Goal: Information Seeking & Learning: Compare options

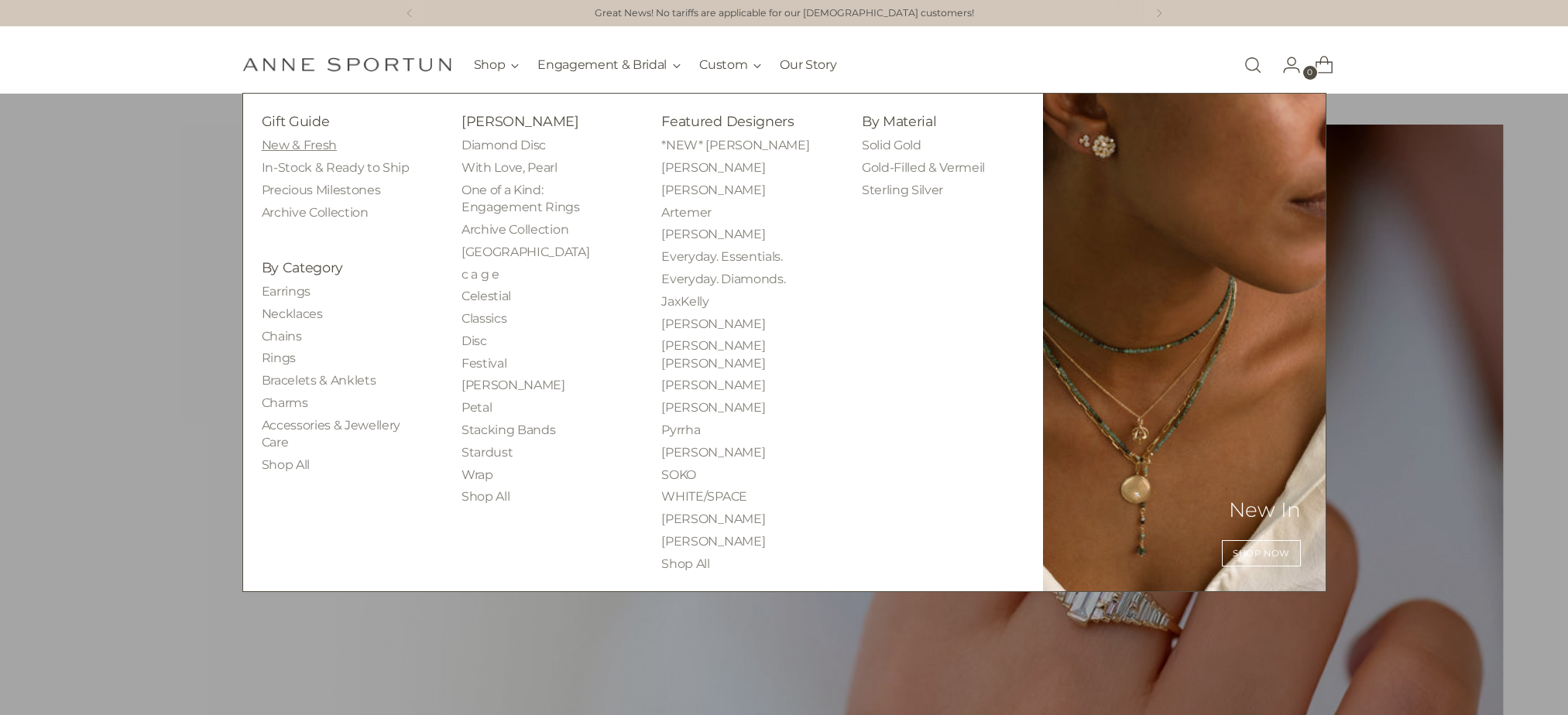
click at [286, 140] on link "New & Fresh" at bounding box center [299, 145] width 75 height 15
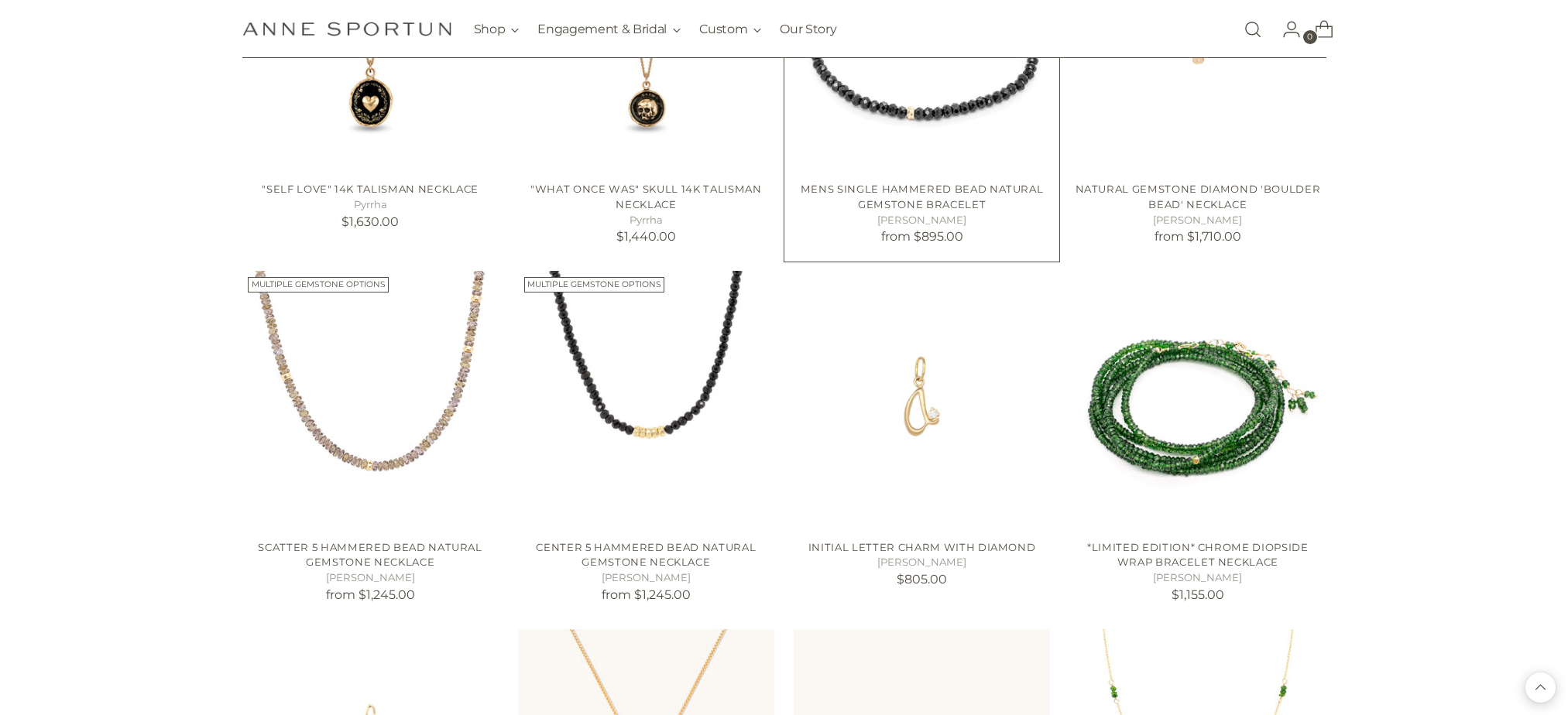
scroll to position [929, 0]
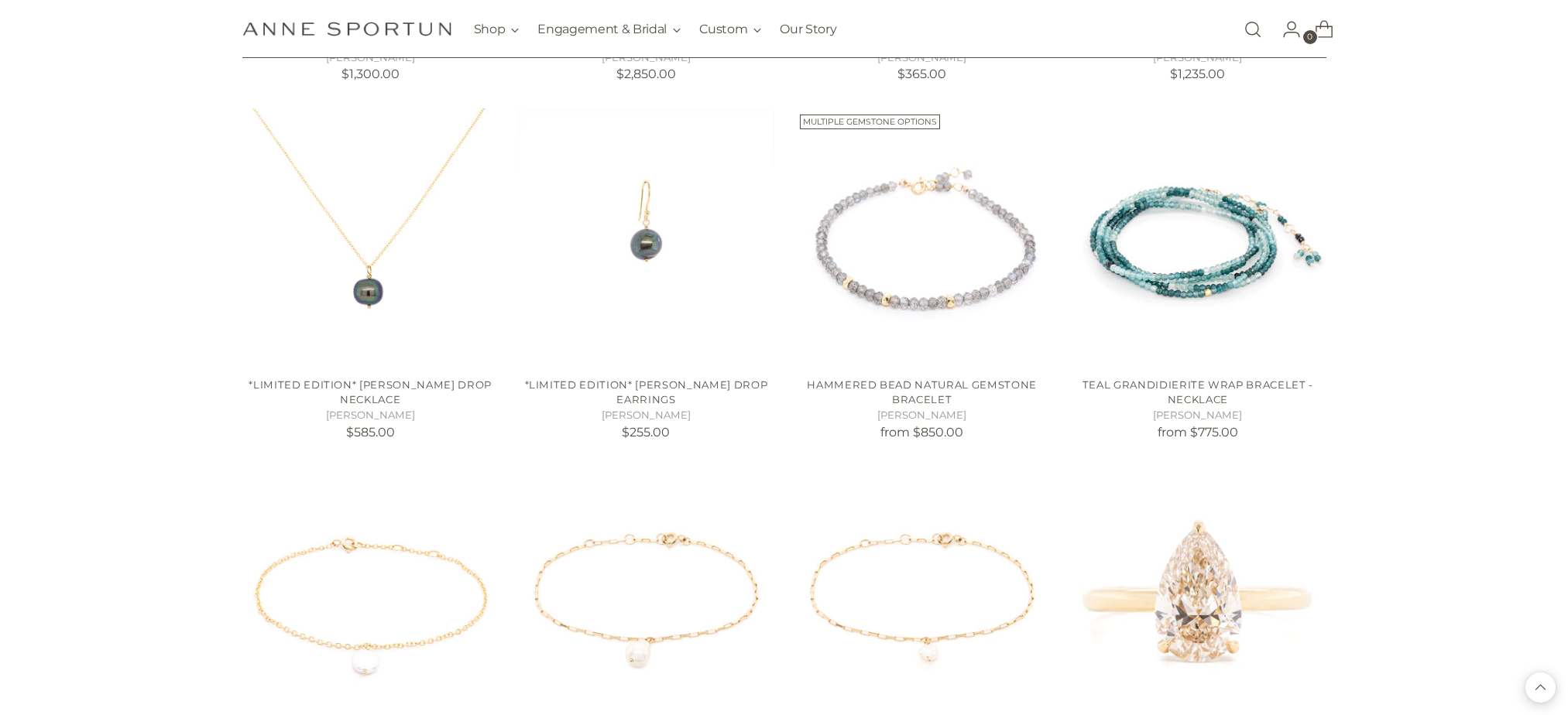
scroll to position [2787, 0]
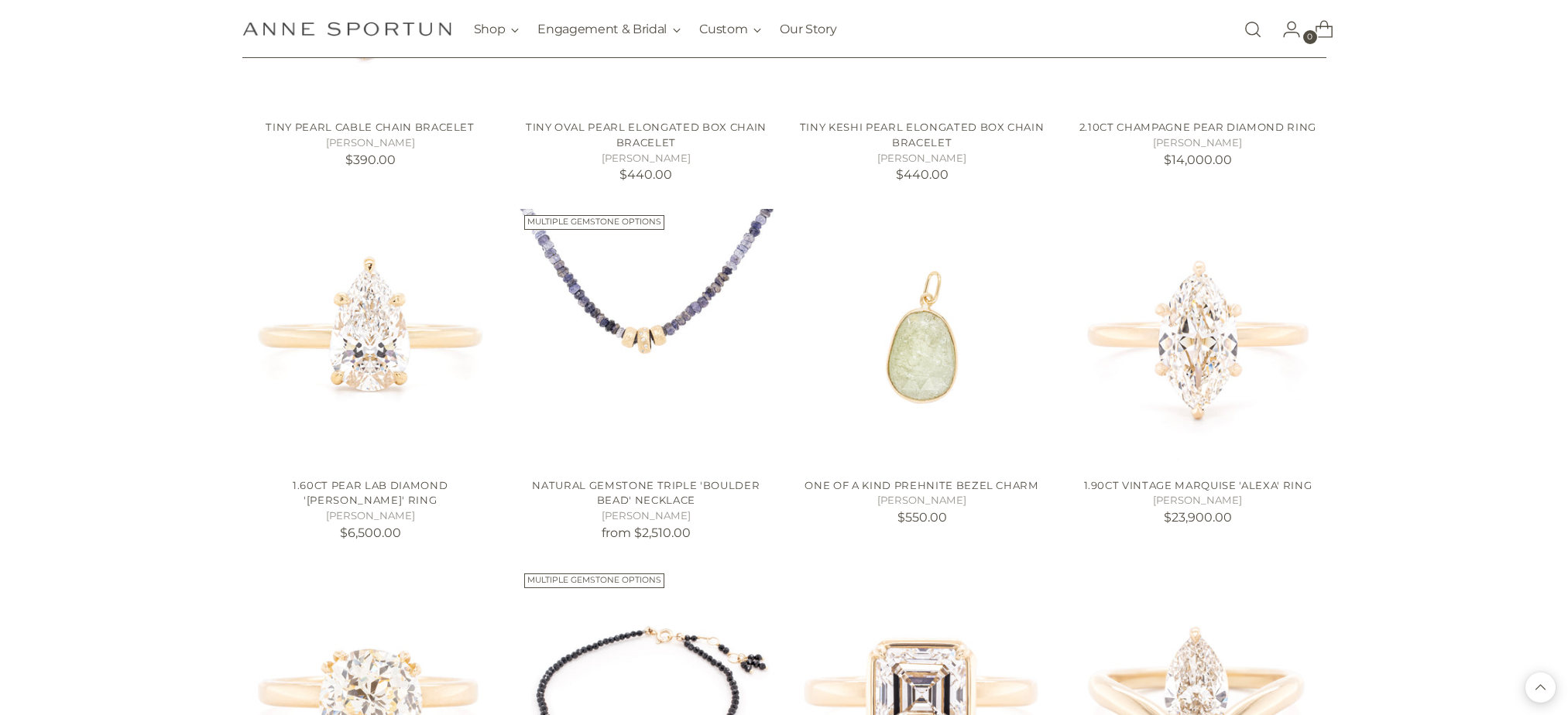
scroll to position [3407, 0]
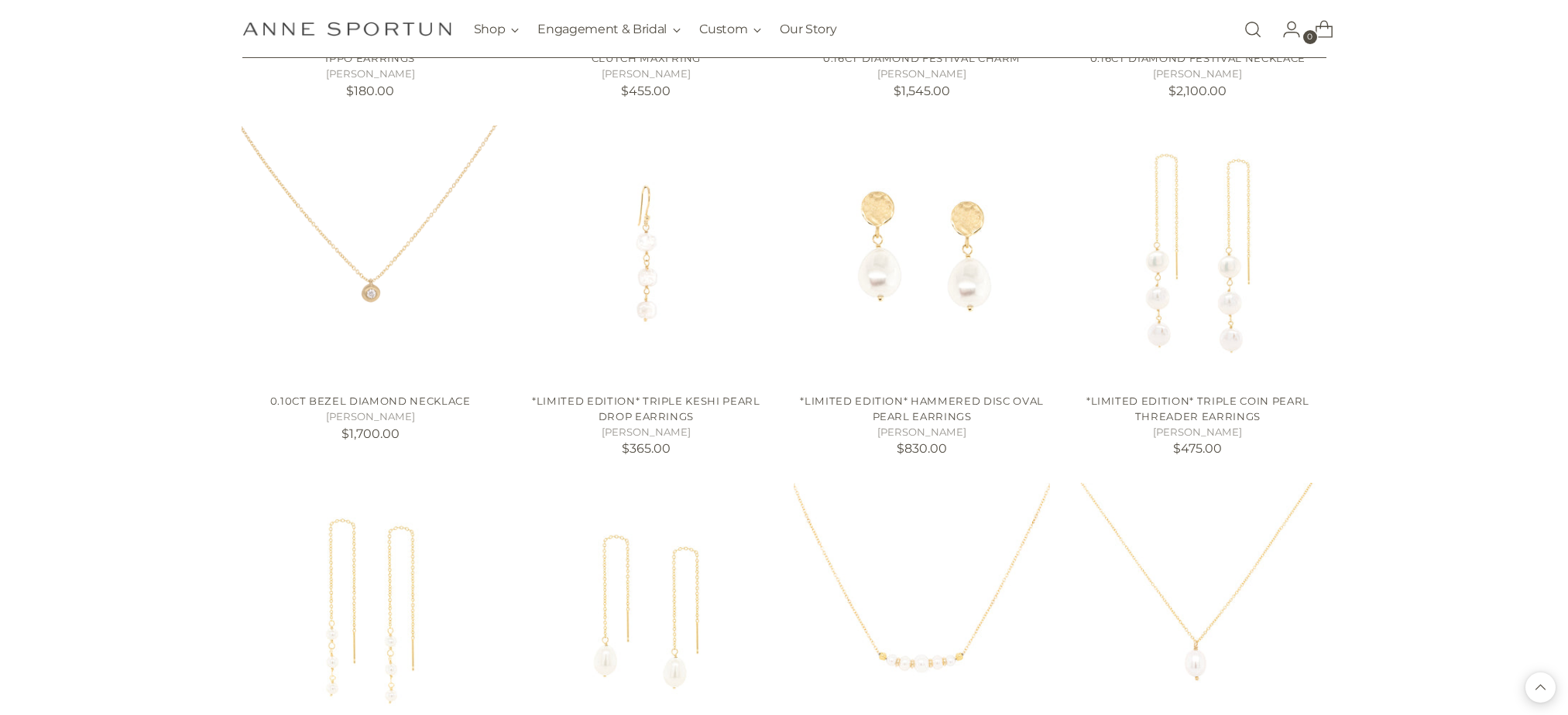
scroll to position [5575, 0]
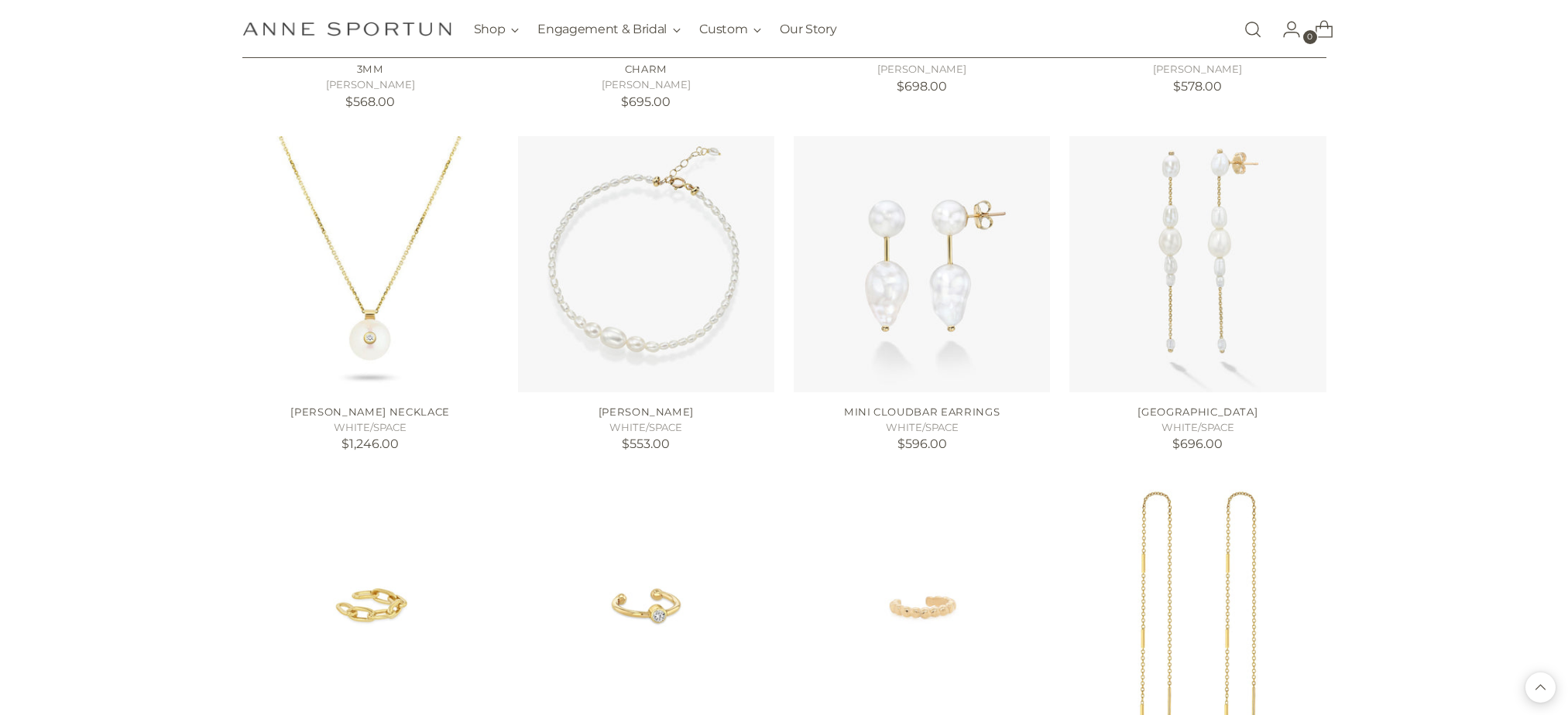
scroll to position [8517, 0]
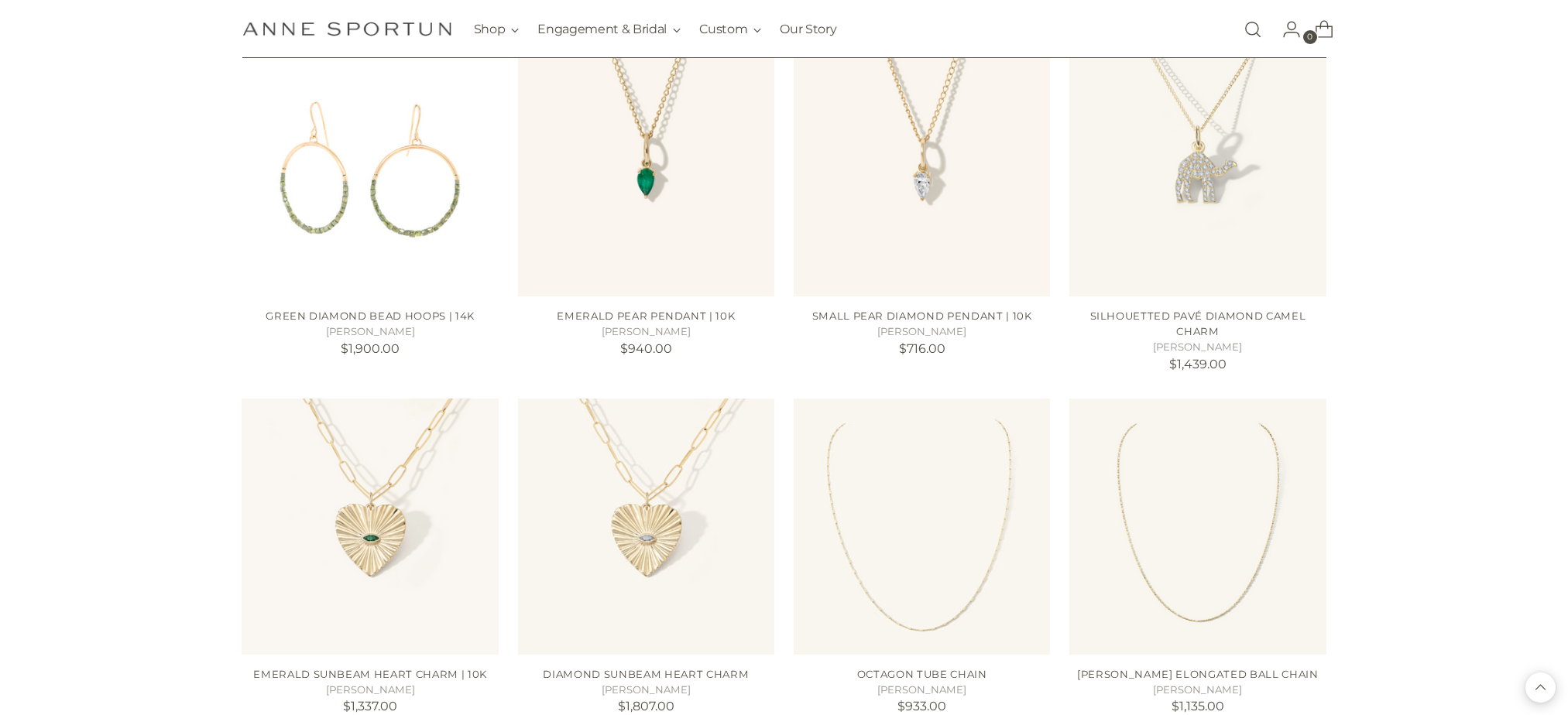
scroll to position [9679, 0]
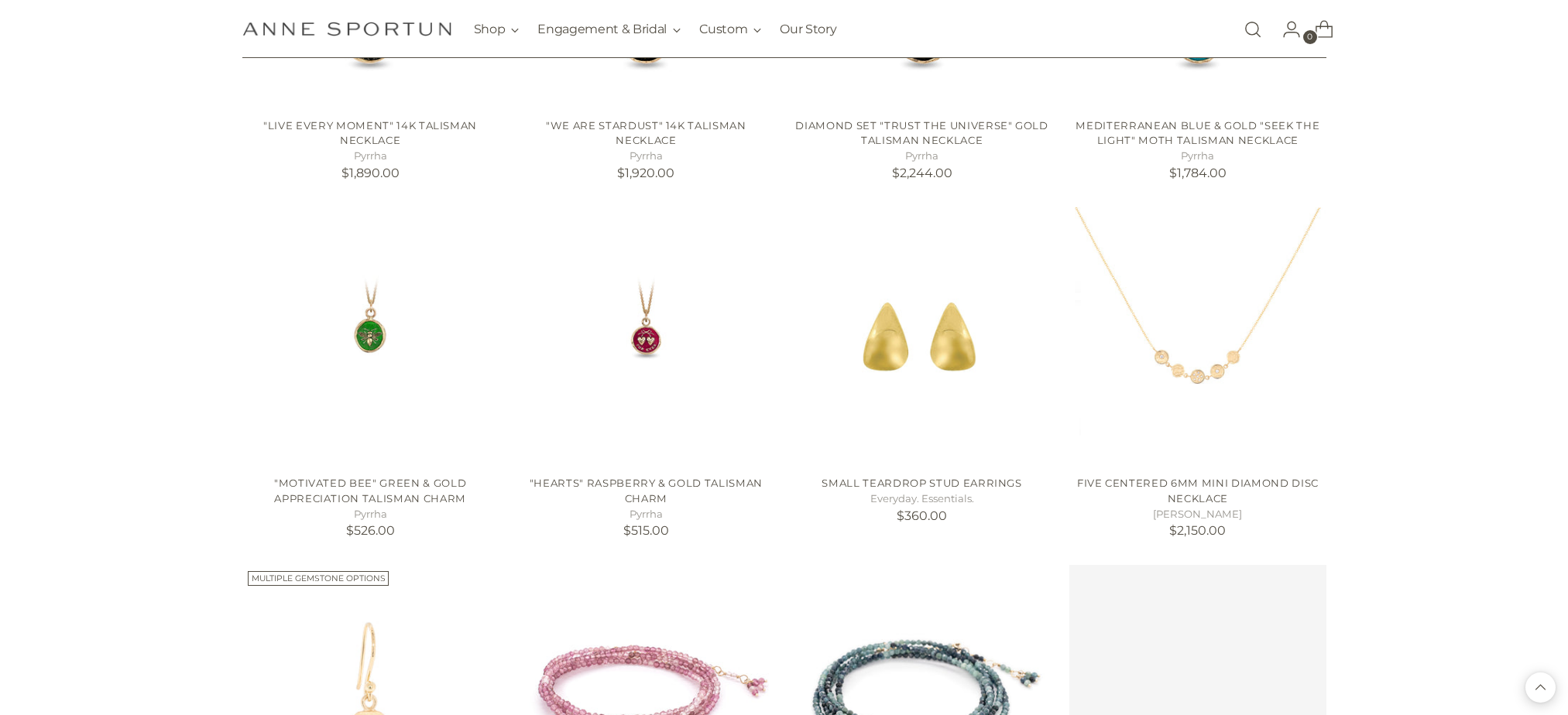
scroll to position [10608, 0]
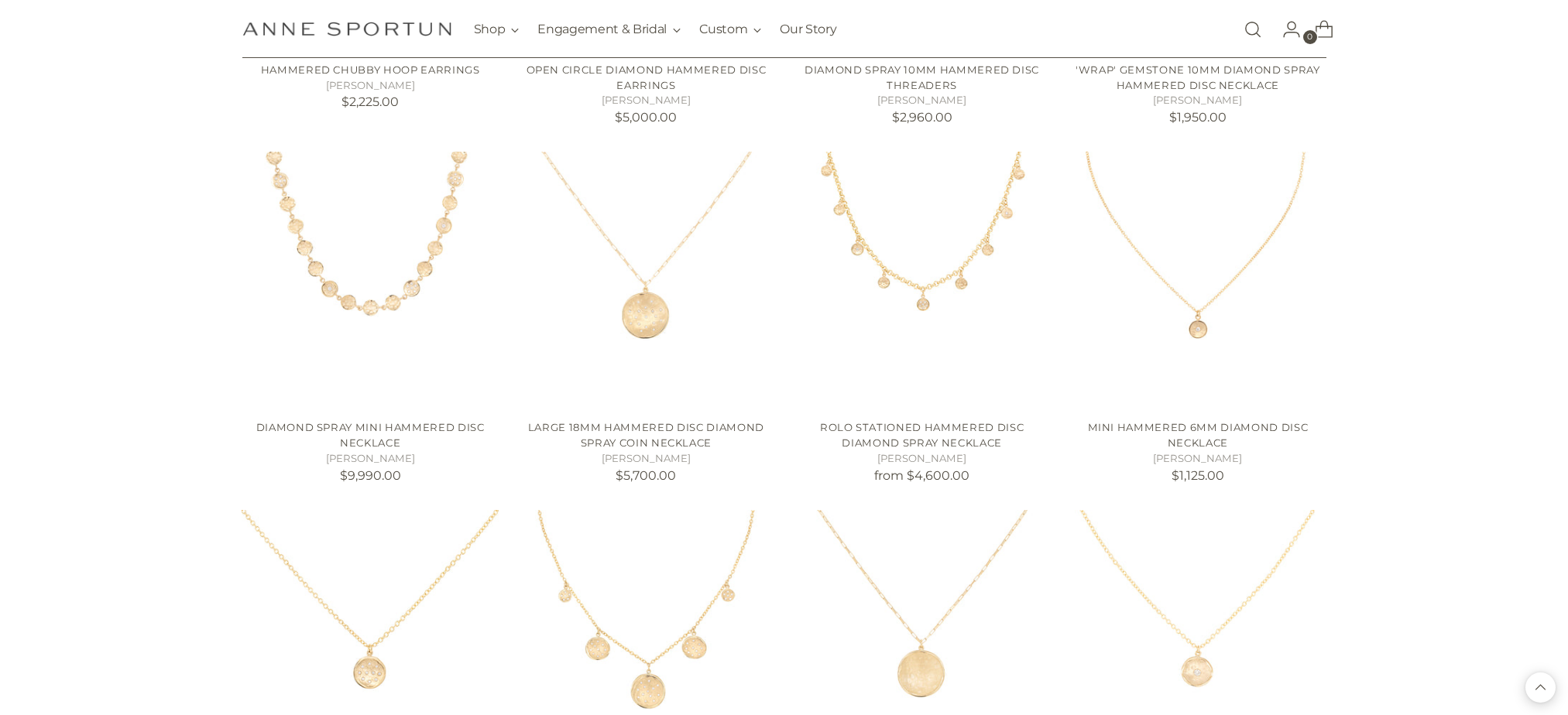
scroll to position [13317, 0]
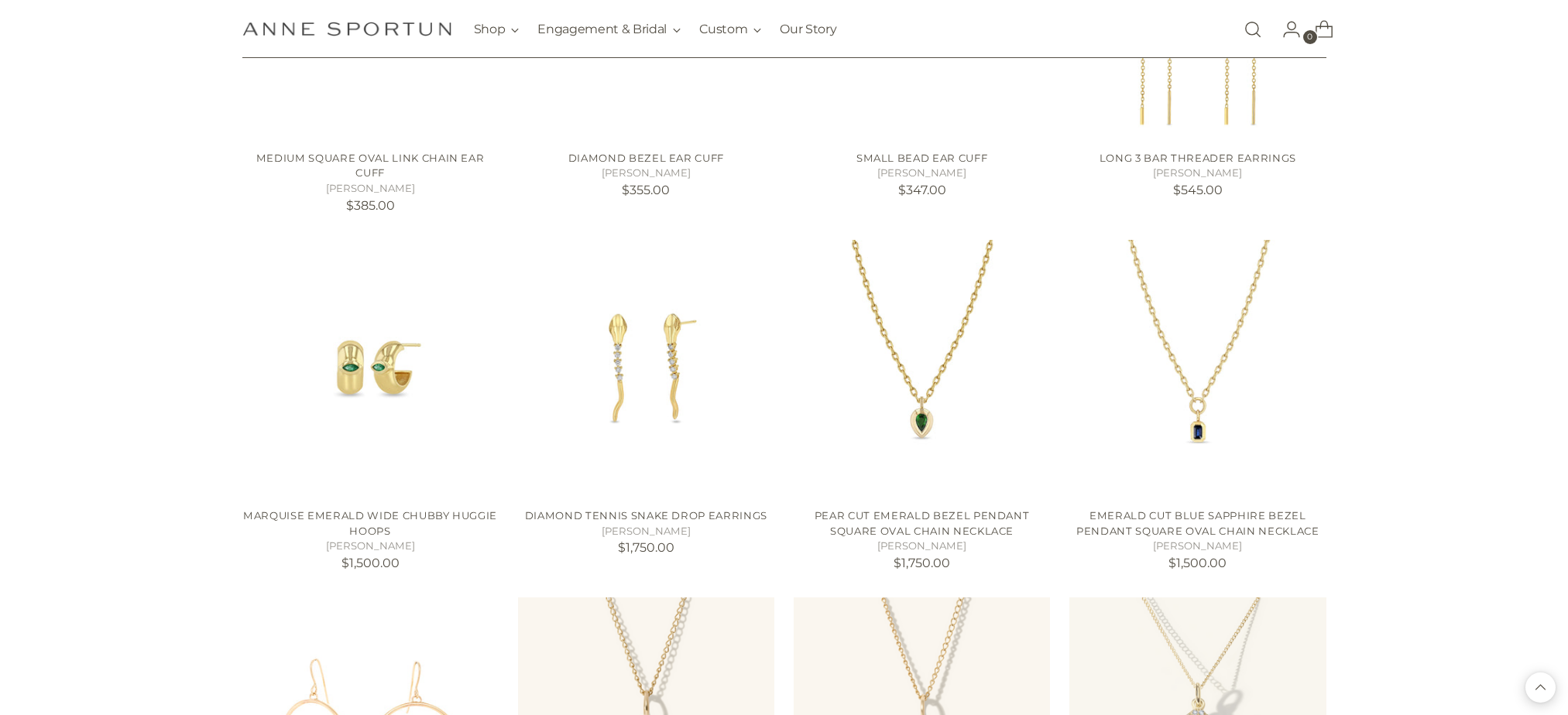
scroll to position [9059, 0]
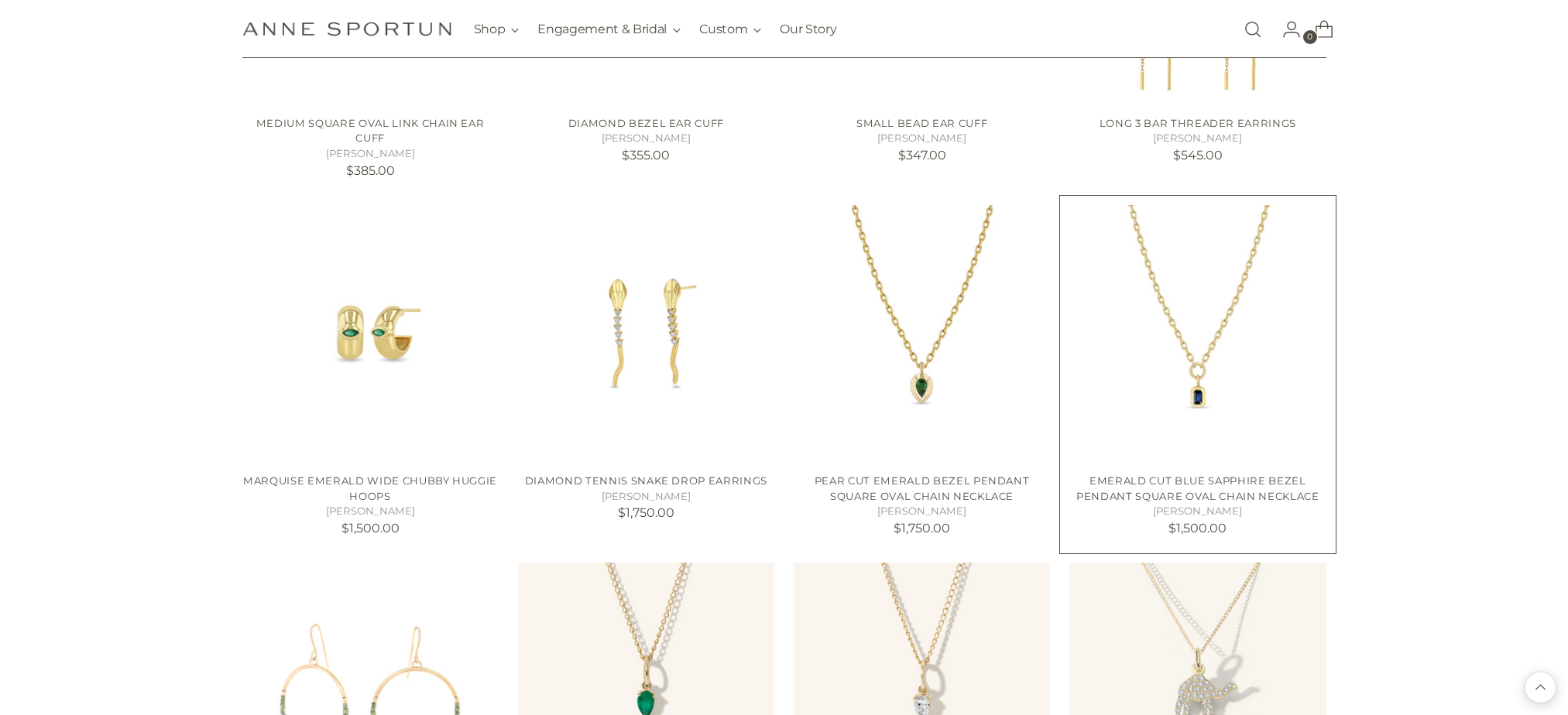
click at [0, 0] on img "Emerald Cut Blue Sapphire Bezel Pendant Square Oval Chain Necklace" at bounding box center [0, 0] width 0 height 0
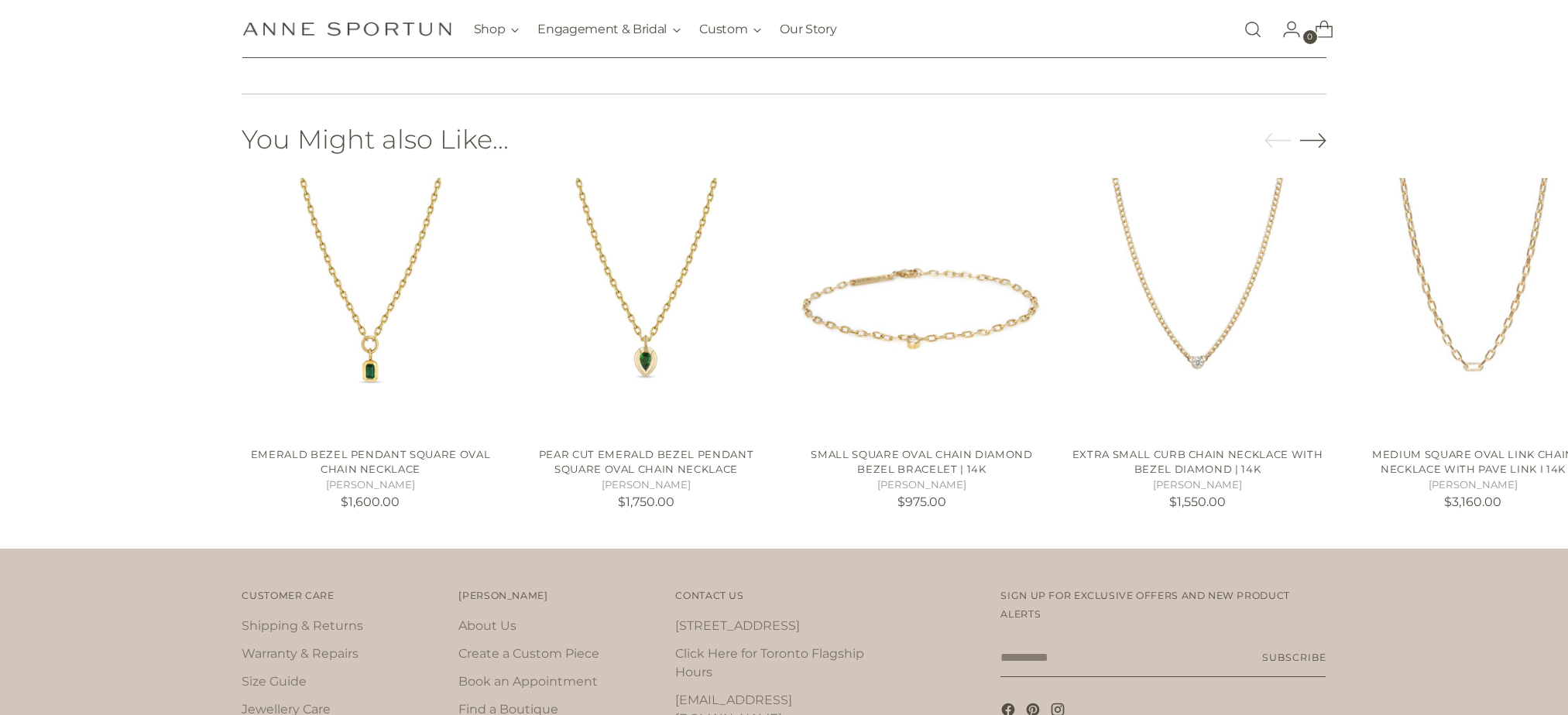
scroll to position [1007, 0]
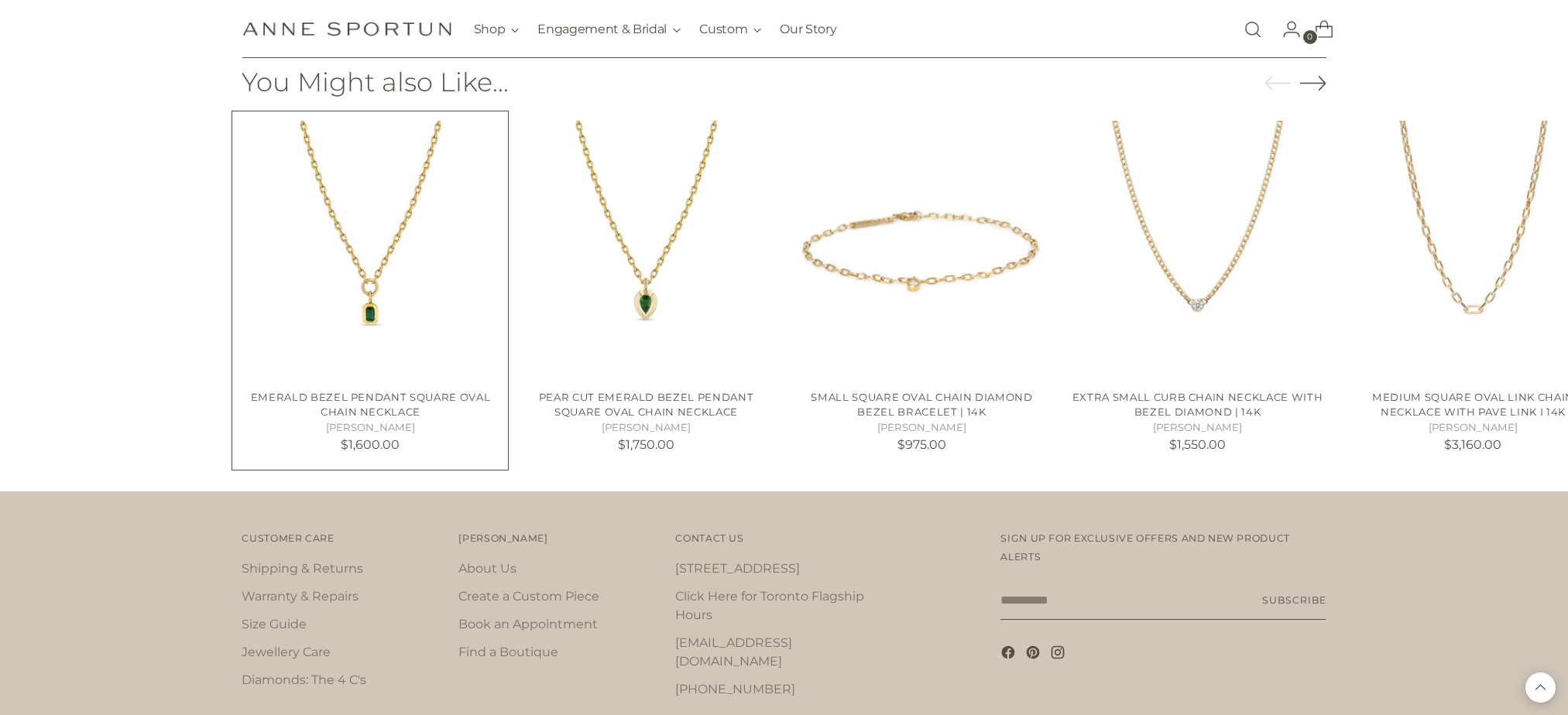
click at [0, 0] on img "Emerald Bezel Pendant Square Oval Chain Necklace" at bounding box center [0, 0] width 0 height 0
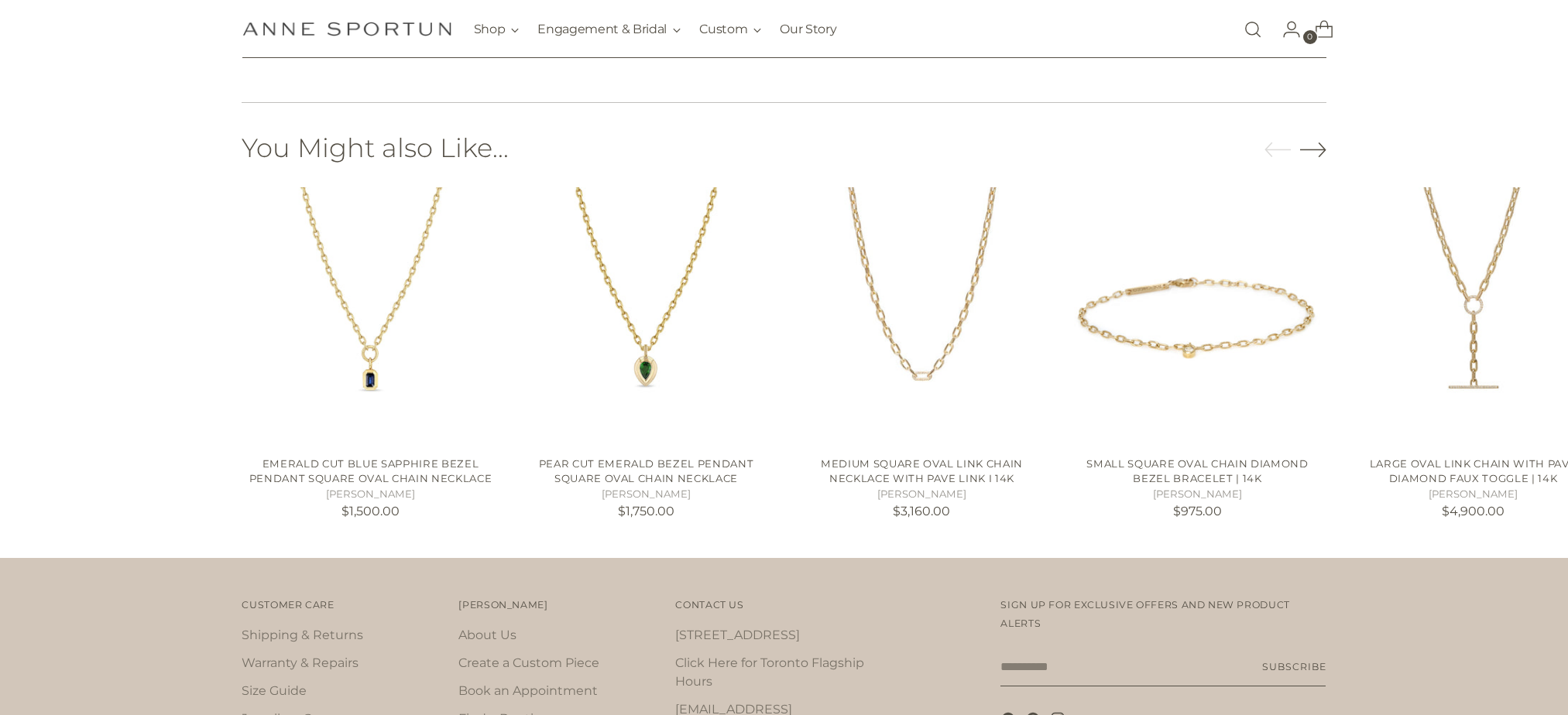
scroll to position [929, 0]
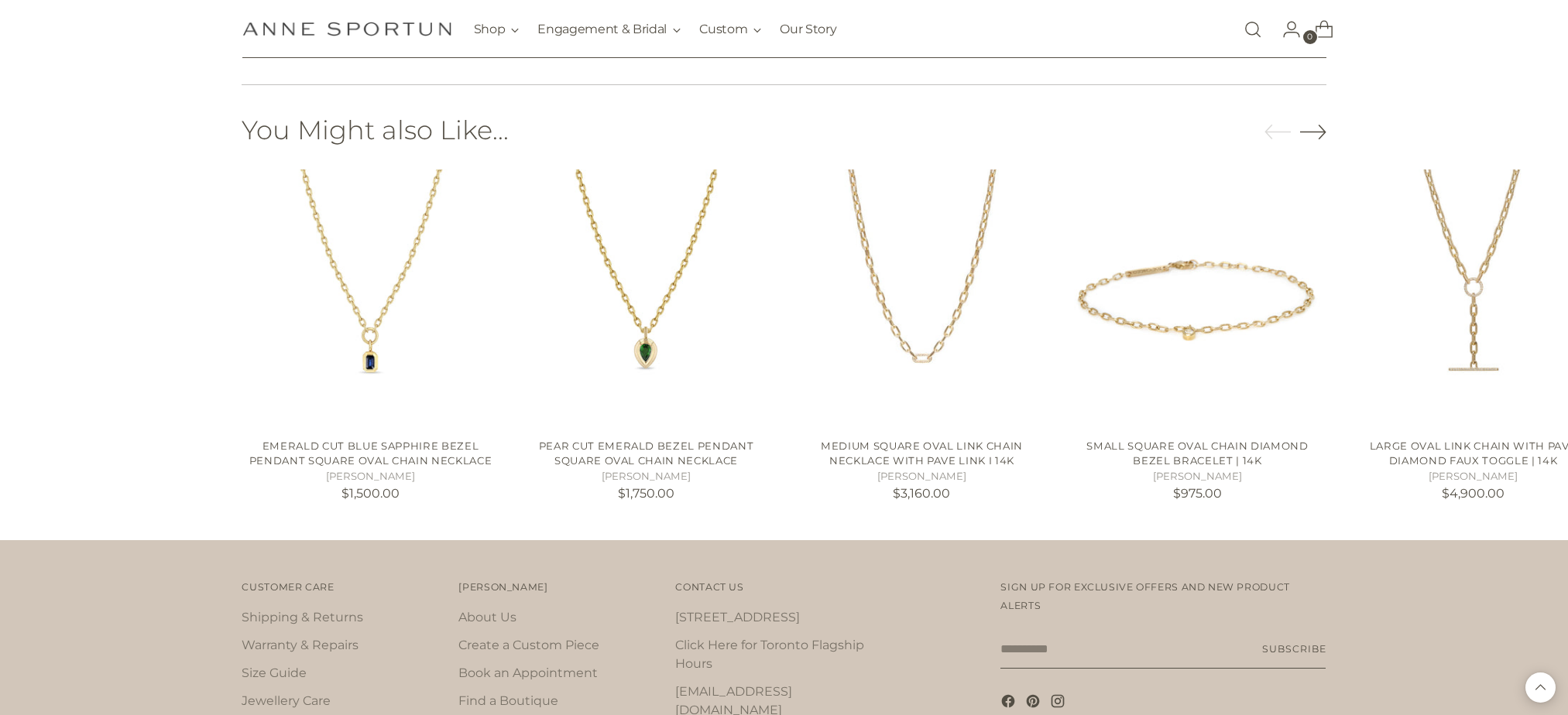
click at [1303, 135] on icon "Move to next carousel slide" at bounding box center [1313, 131] width 27 height 27
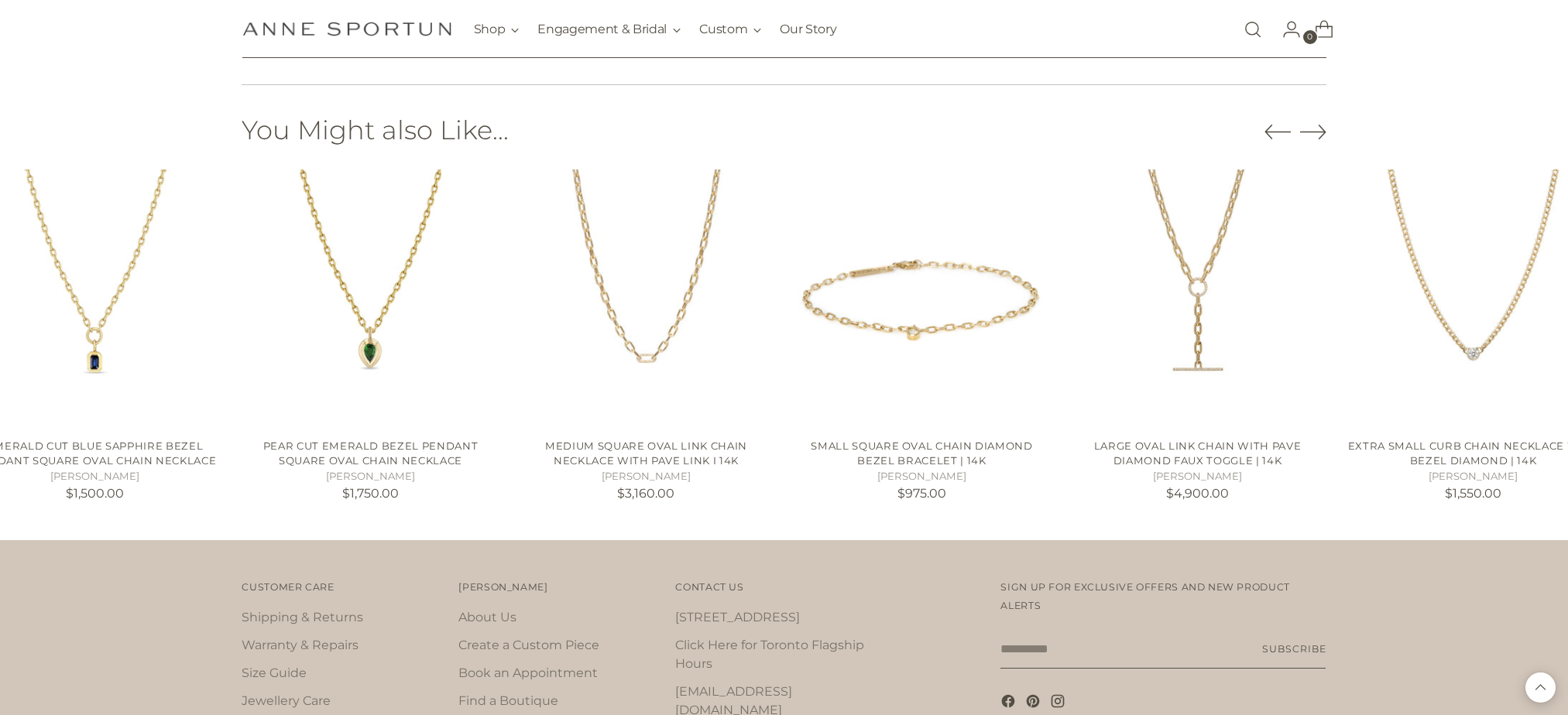
click at [1303, 135] on icon "Move to next carousel slide" at bounding box center [1313, 131] width 27 height 27
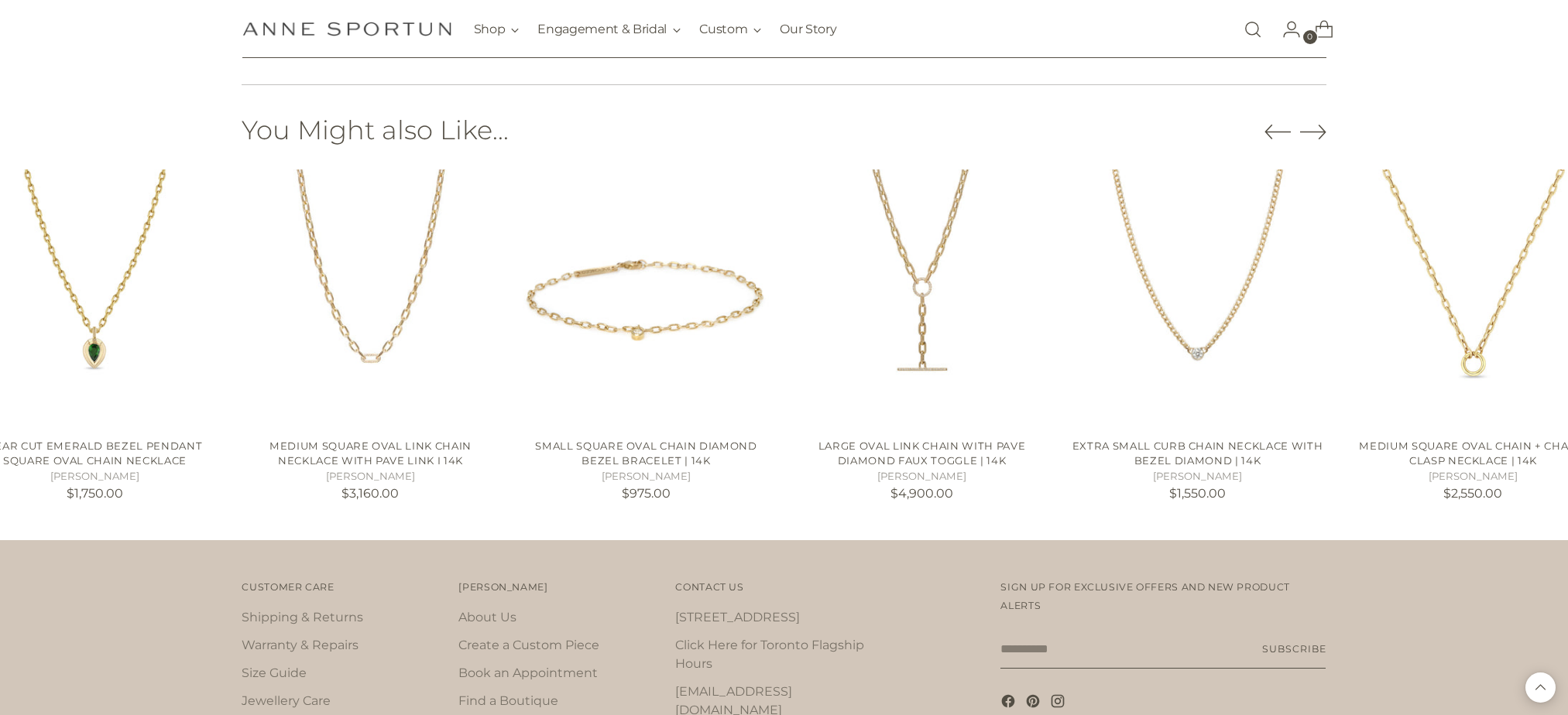
click at [1303, 134] on icon "Move to next carousel slide" at bounding box center [1313, 131] width 27 height 27
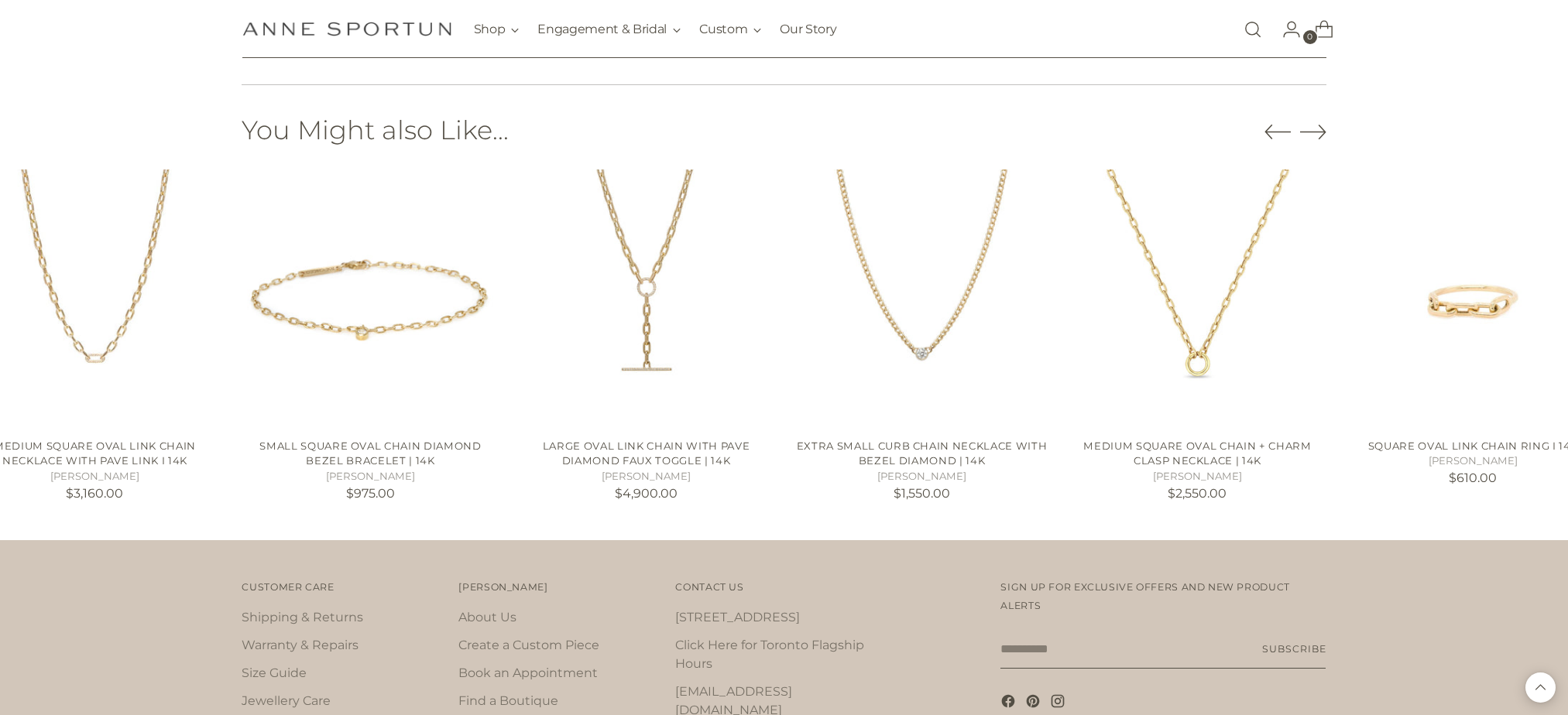
click at [1303, 134] on icon "Move to next carousel slide" at bounding box center [1313, 131] width 27 height 27
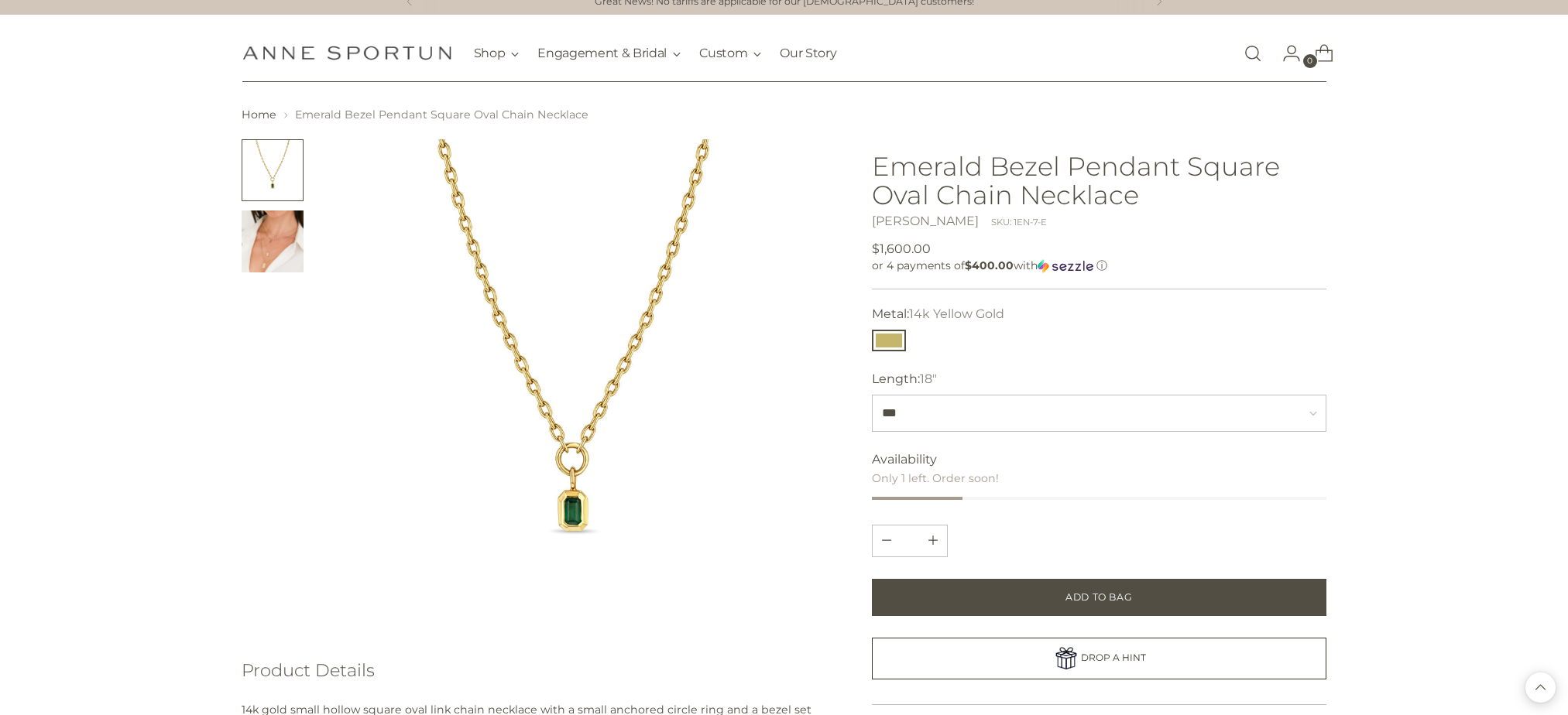
scroll to position [0, 0]
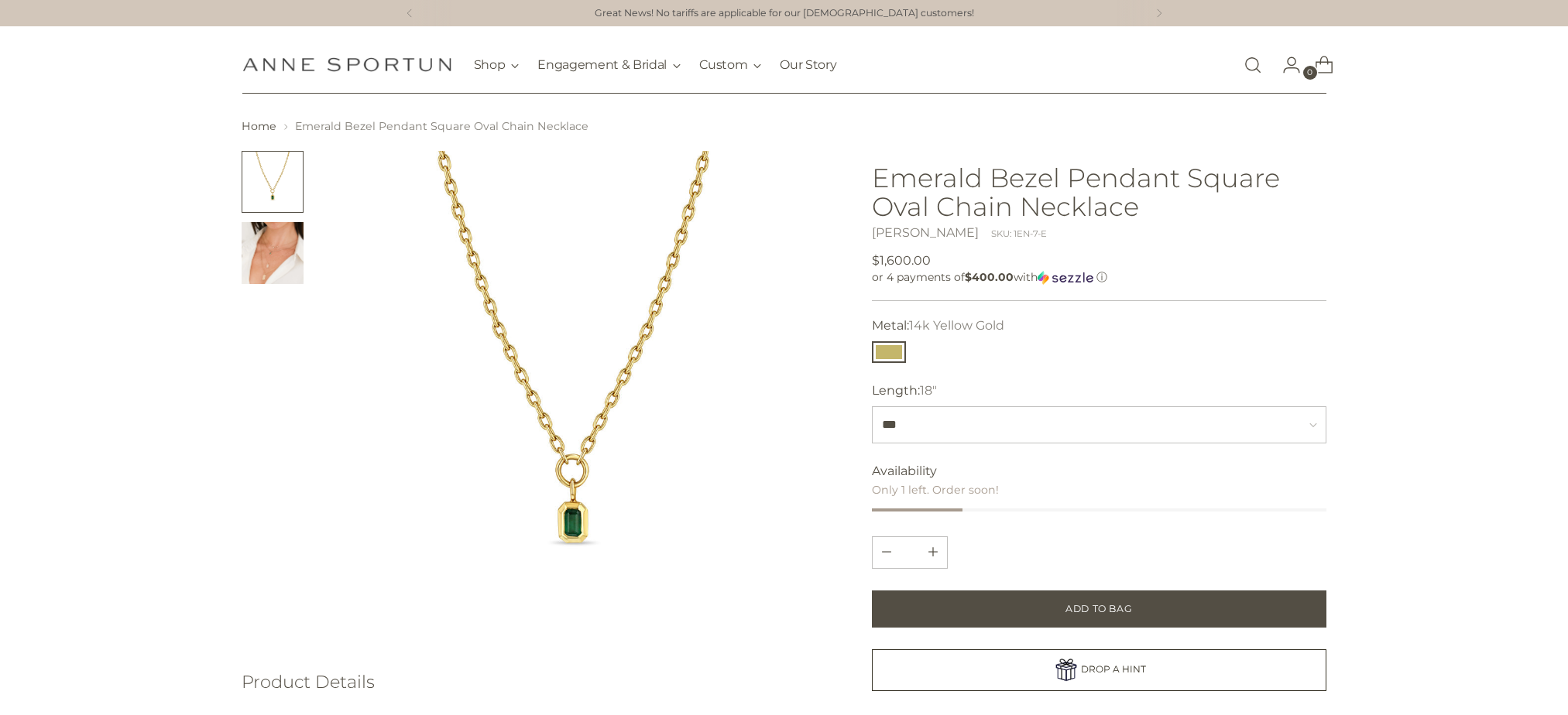
click at [1241, 66] on link "Open search modal" at bounding box center [1253, 66] width 31 height 31
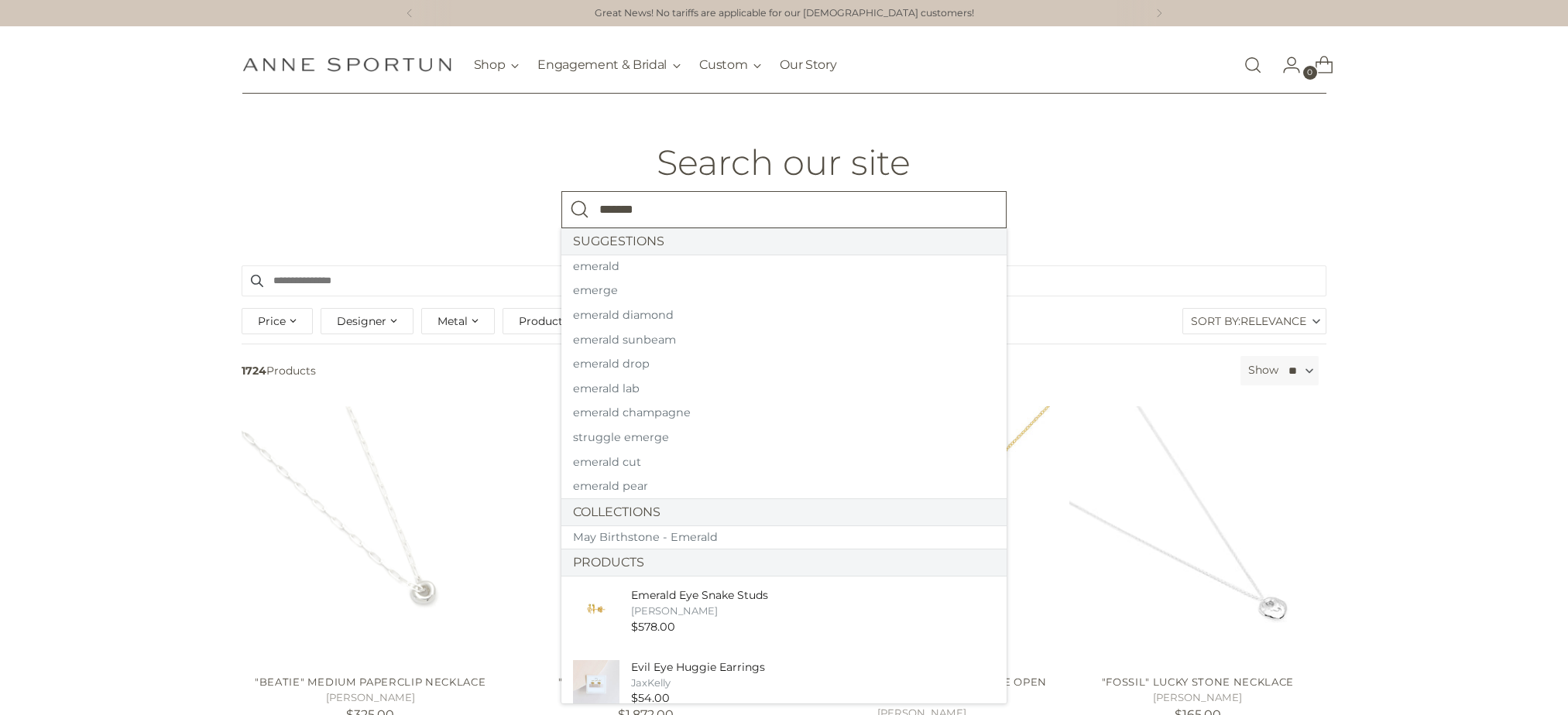
type input "*******"
click at [561, 191] on button "Search" at bounding box center [579, 209] width 37 height 37
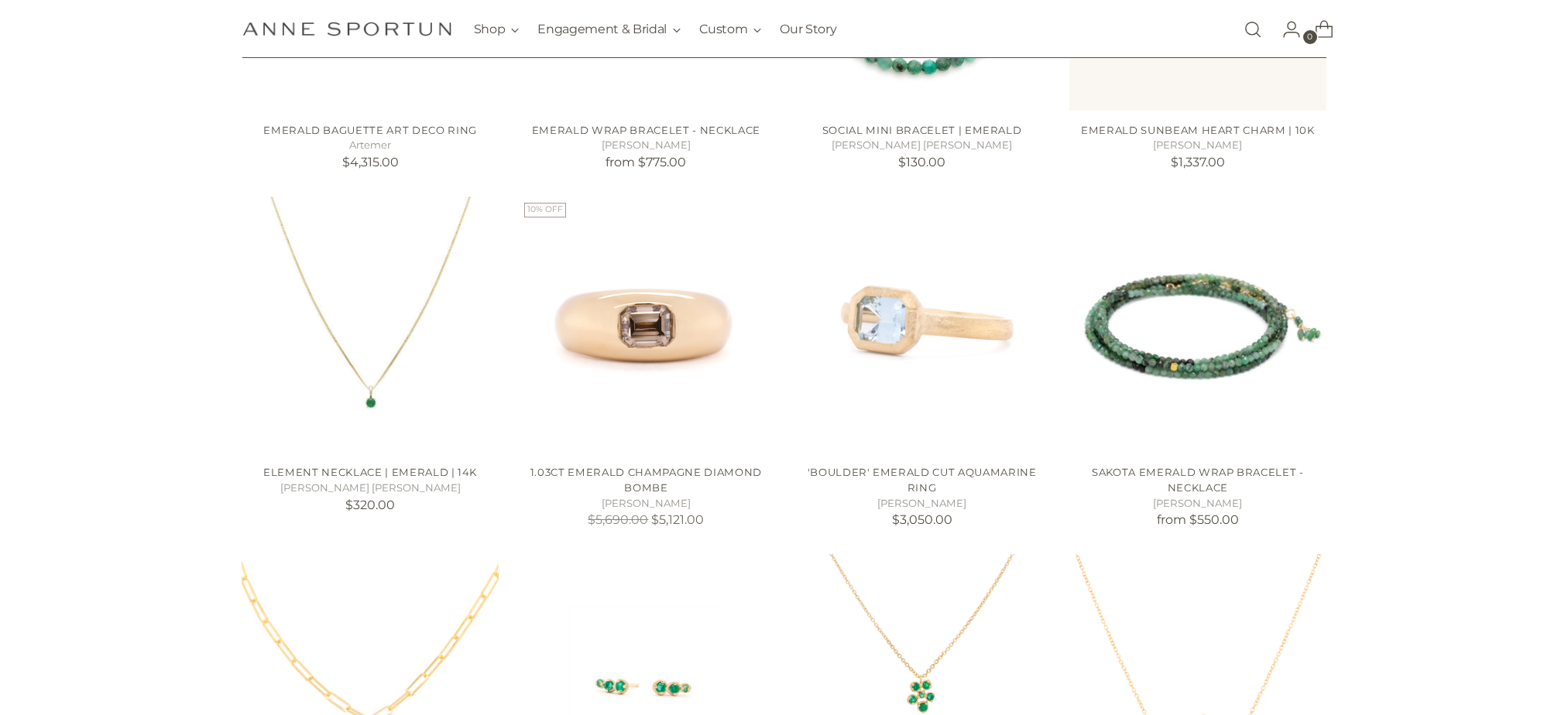
scroll to position [1239, 0]
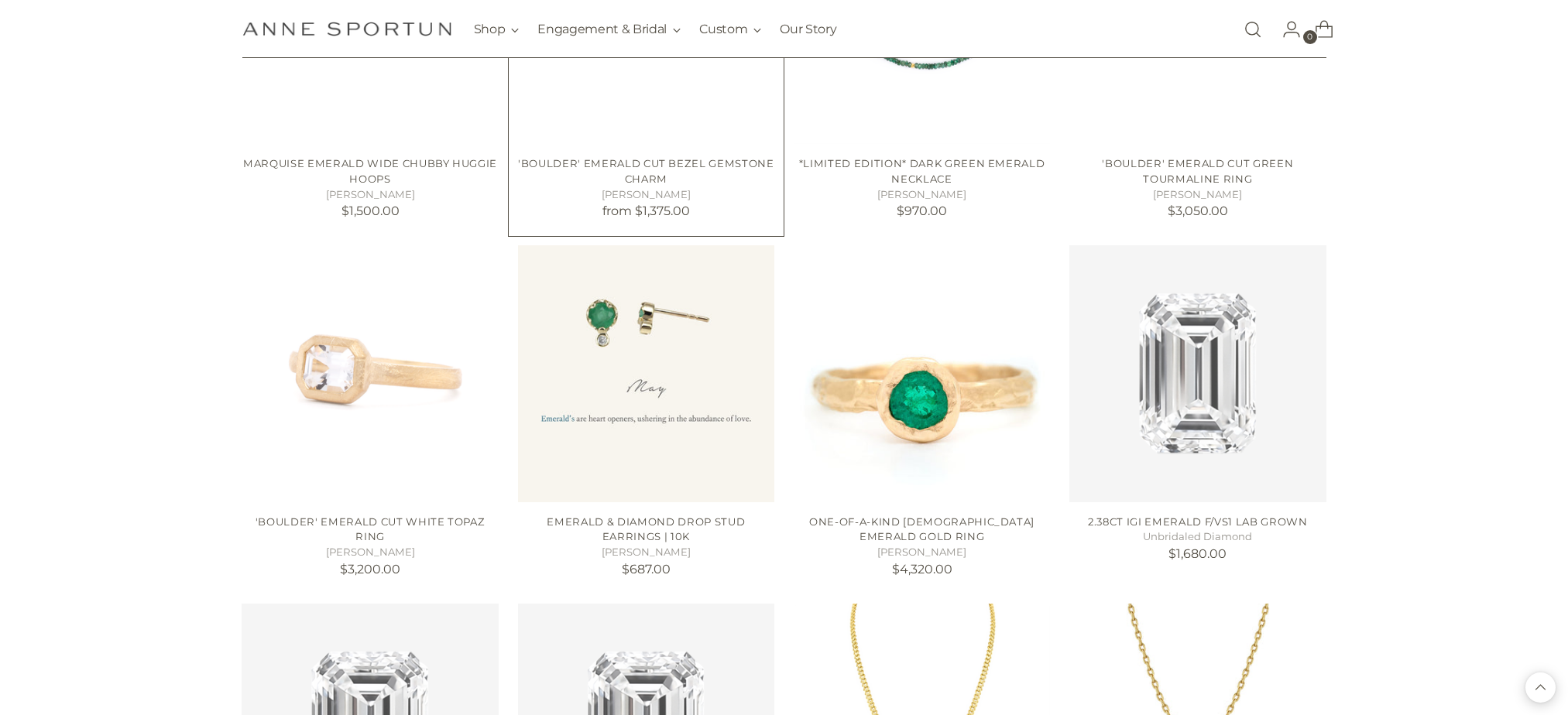
scroll to position [2401, 0]
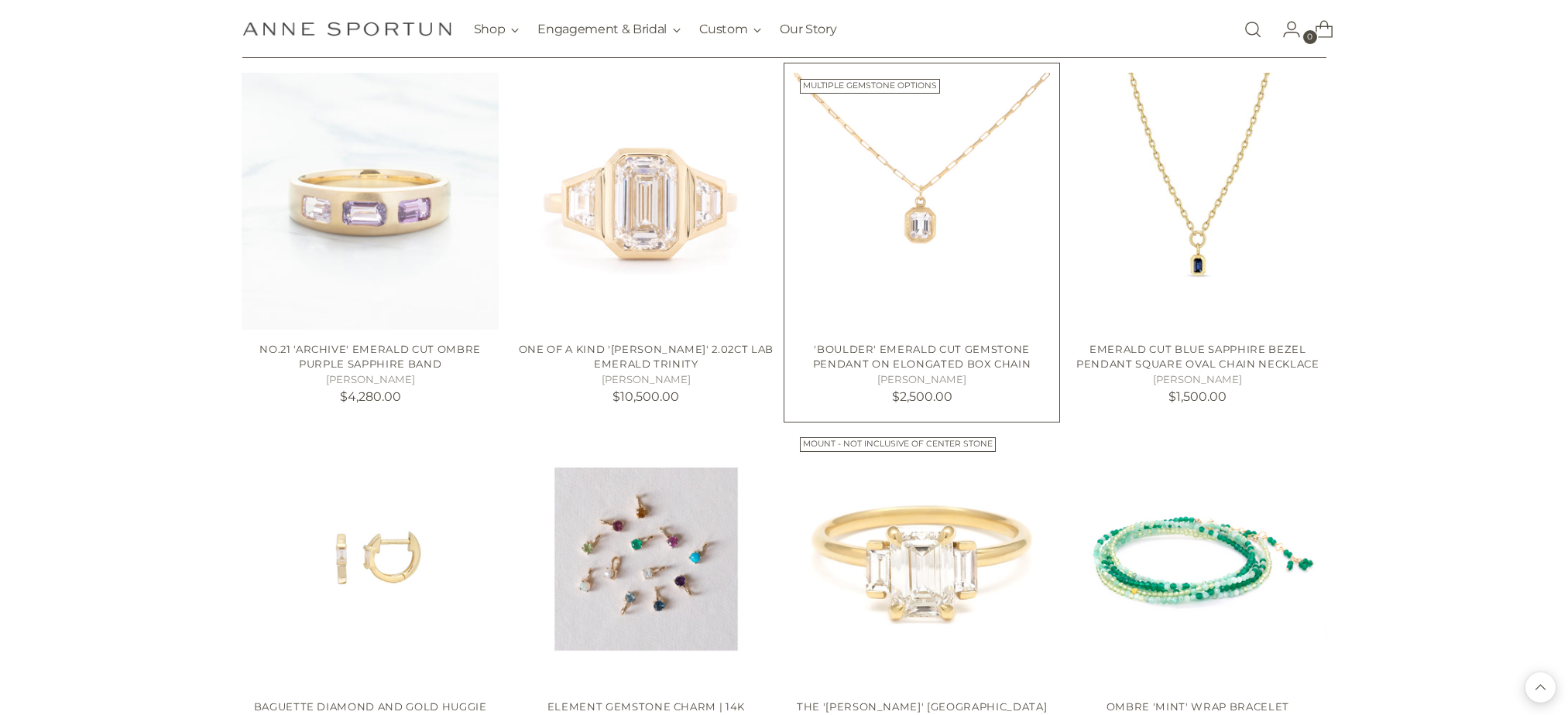
scroll to position [3871, 0]
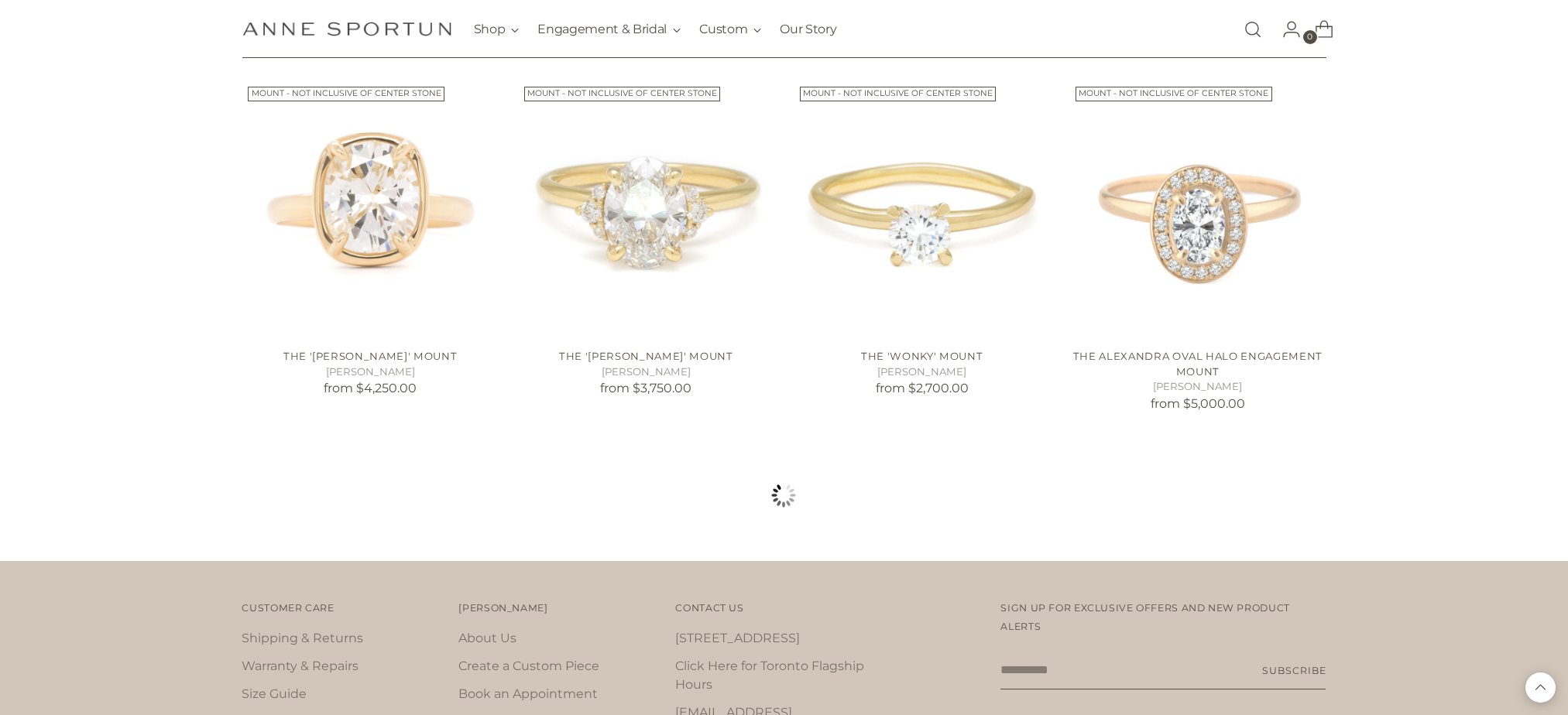
scroll to position [5653, 0]
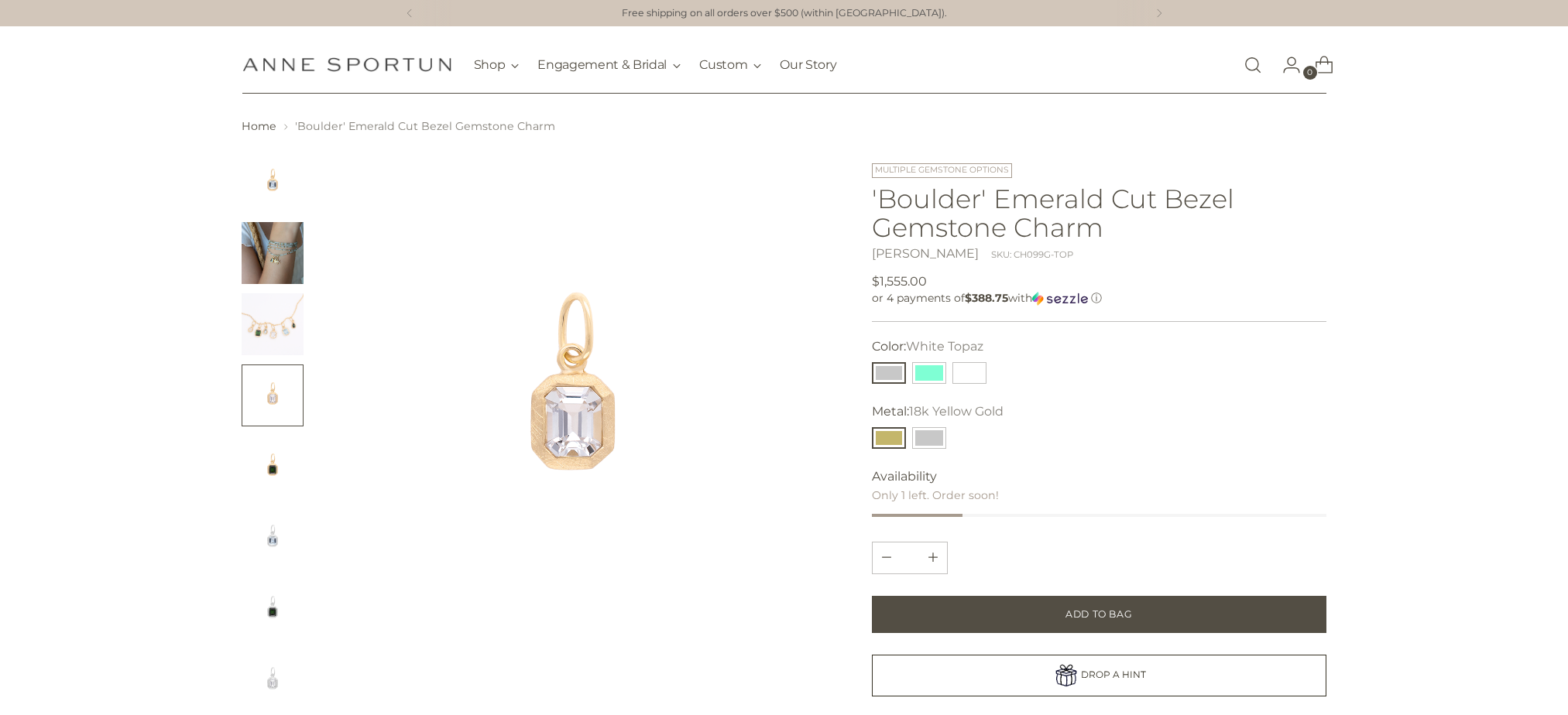
click at [906, 375] on button "White Topaz" at bounding box center [888, 373] width 34 height 21
click at [897, 372] on button "White Topaz" at bounding box center [888, 373] width 34 height 21
click at [934, 371] on button "Aquamarine" at bounding box center [929, 373] width 34 height 21
click at [968, 371] on button "Green Tourmaline" at bounding box center [968, 373] width 34 height 21
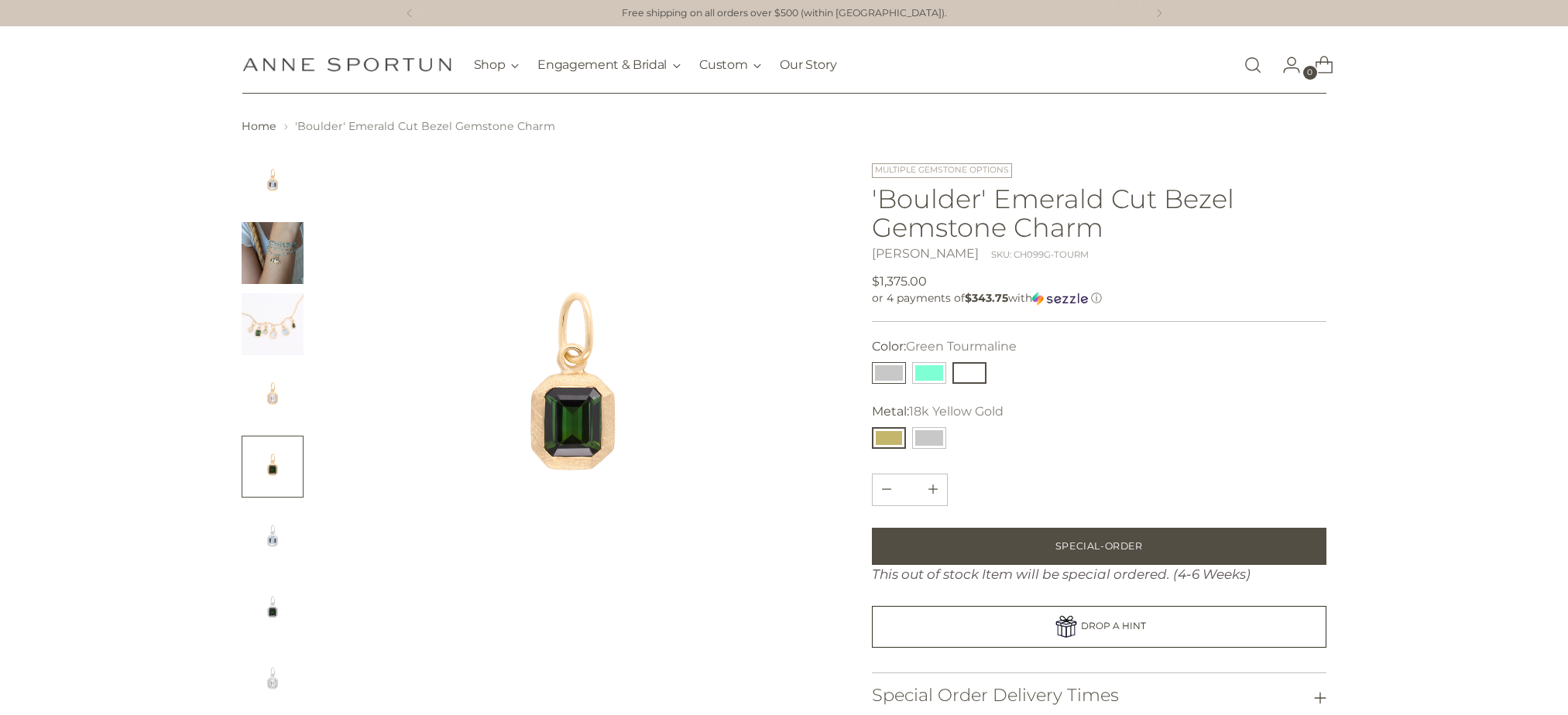
click at [883, 365] on button "White Topaz" at bounding box center [888, 373] width 34 height 21
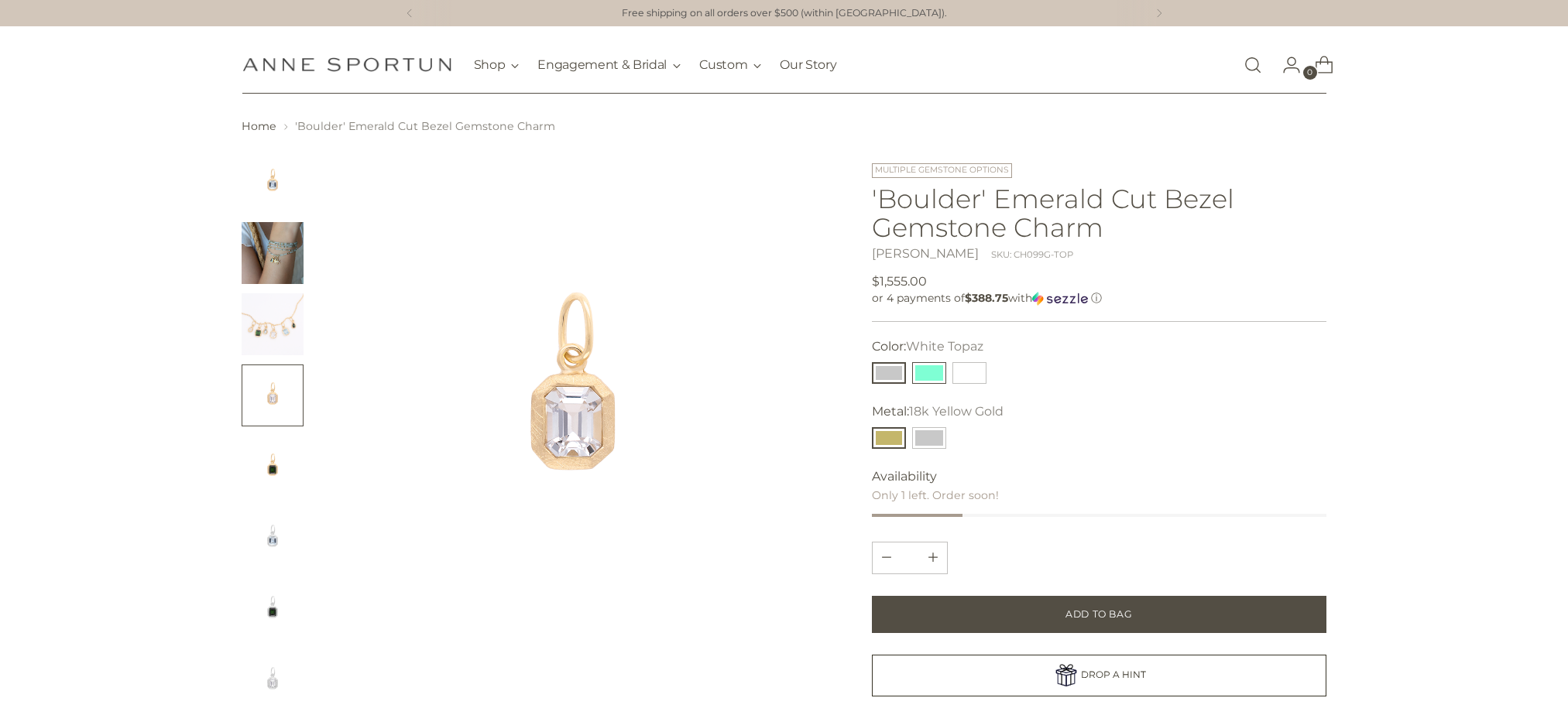
click at [932, 365] on button "Aquamarine" at bounding box center [929, 373] width 34 height 21
click at [955, 368] on button "Green Tourmaline" at bounding box center [968, 373] width 34 height 21
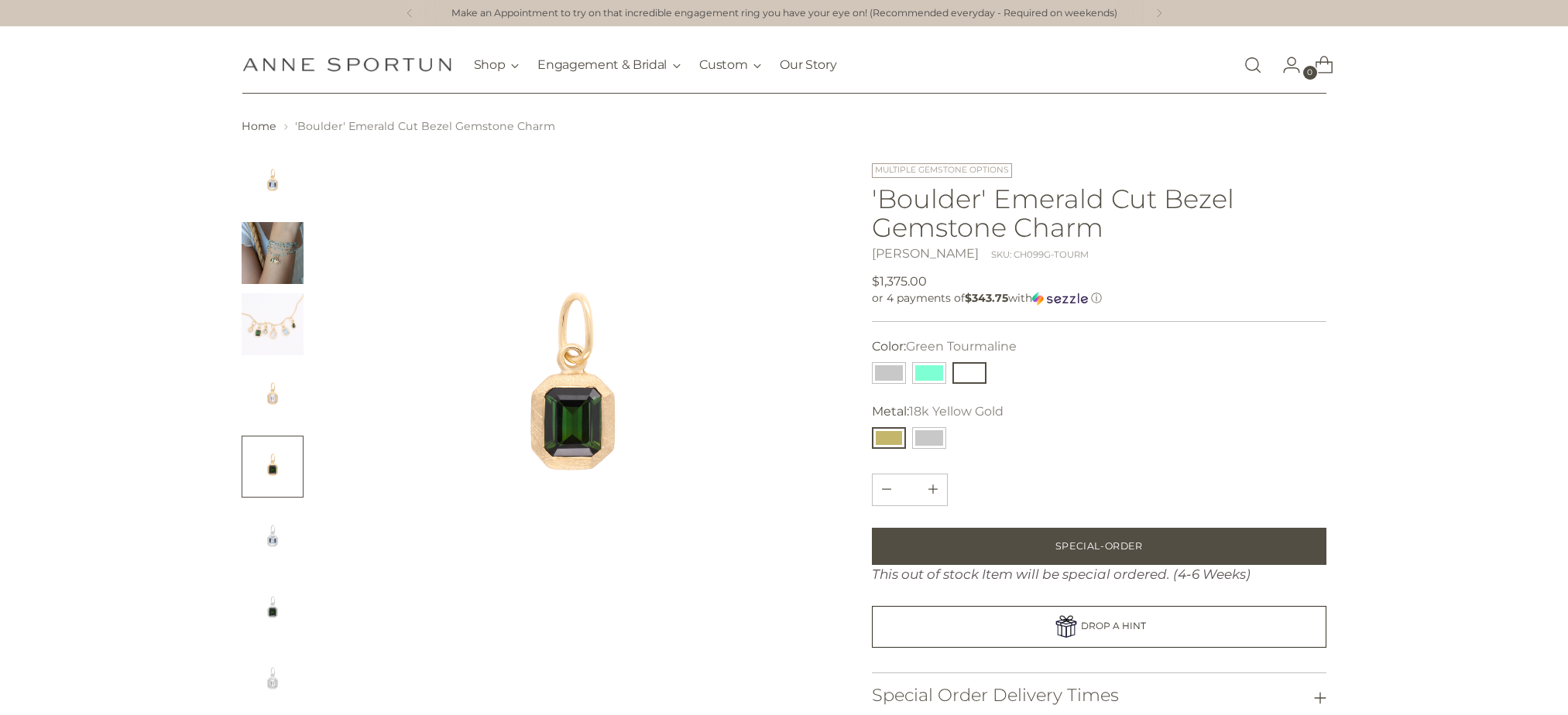
click at [259, 262] on img "Change image to image 2" at bounding box center [272, 253] width 62 height 62
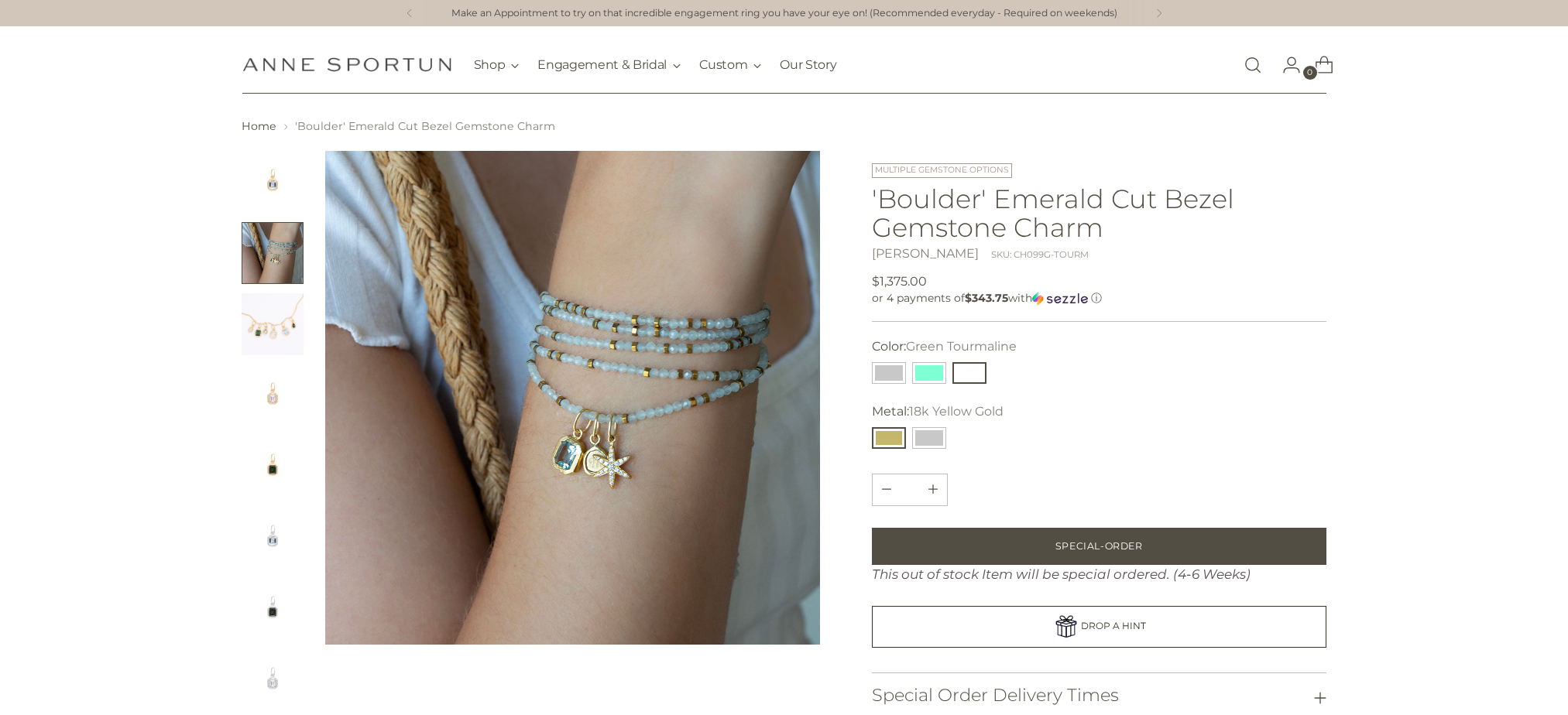
click at [279, 447] on img "Change image to image 5" at bounding box center [272, 467] width 62 height 62
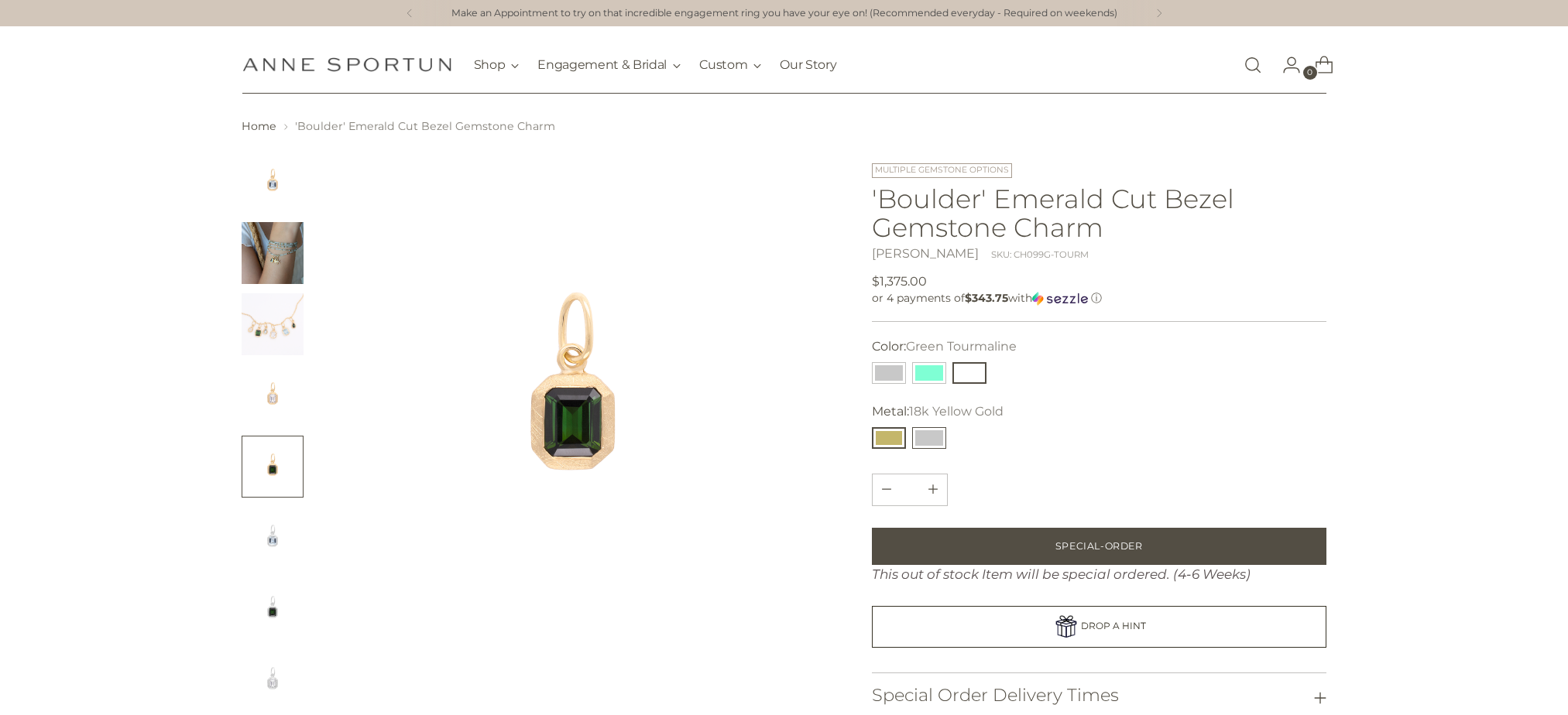
click at [925, 445] on button "14k White Gold" at bounding box center [929, 437] width 34 height 21
click at [902, 440] on button "18k Yellow Gold" at bounding box center [888, 437] width 34 height 21
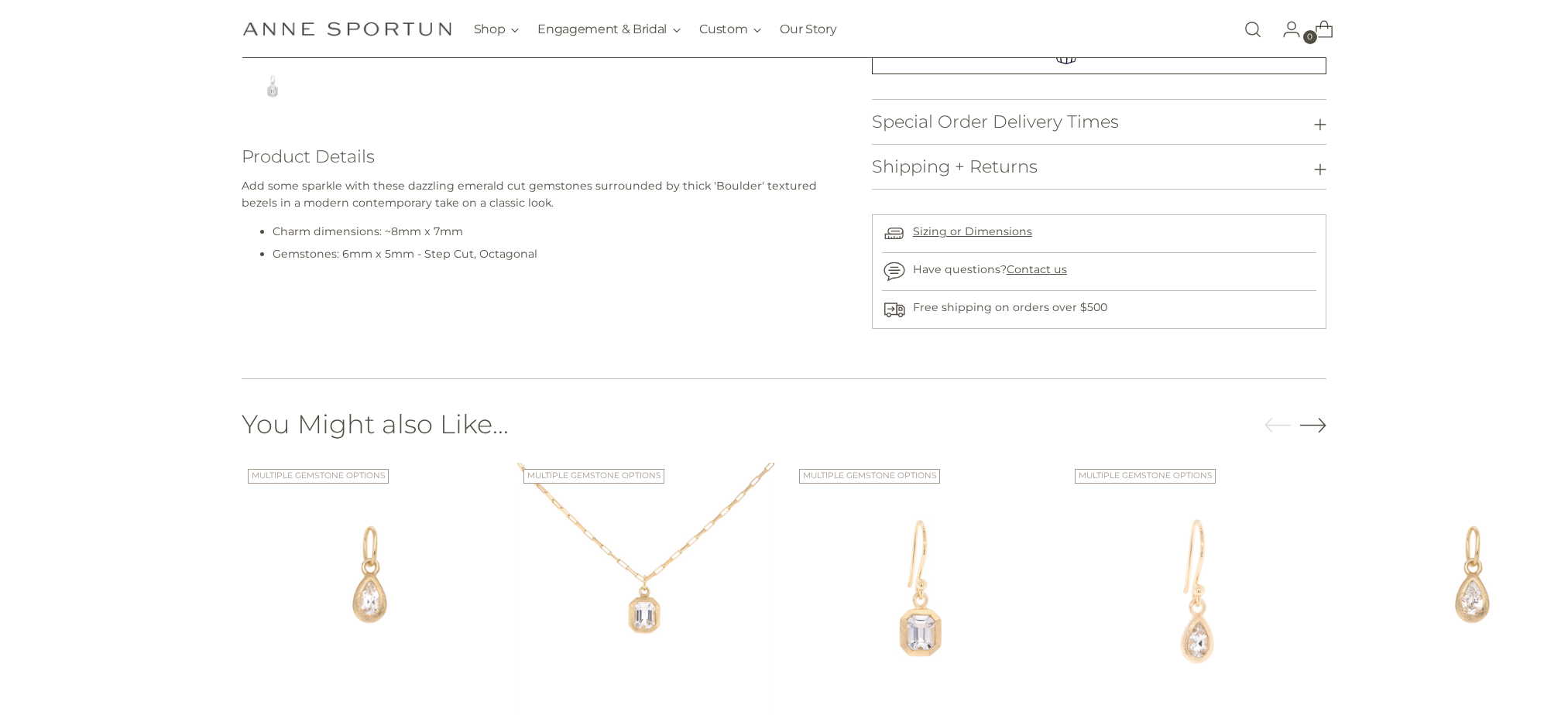
scroll to position [619, 0]
